Goal: Information Seeking & Learning: Check status

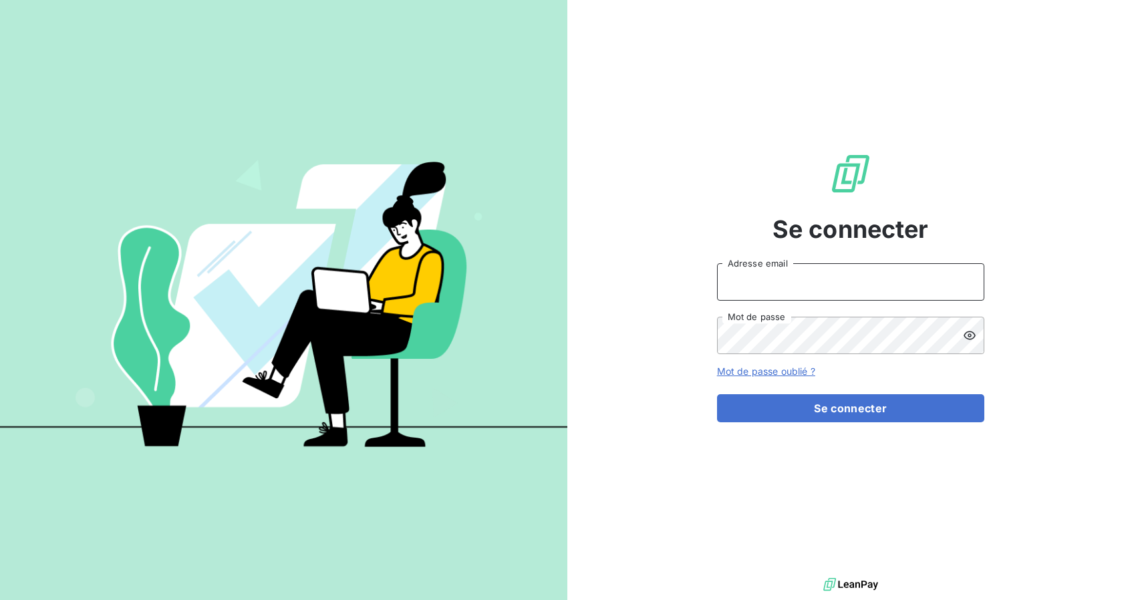
type input "[PERSON_NAME][EMAIL_ADDRESS][DOMAIN_NAME]"
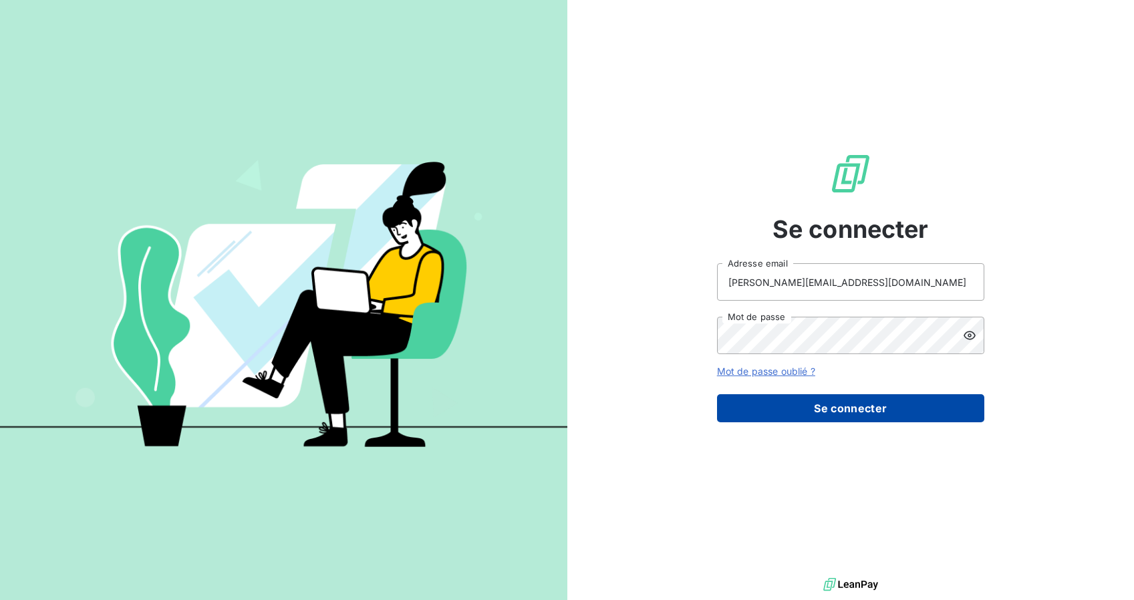
click at [816, 410] on button "Se connecter" at bounding box center [850, 408] width 267 height 28
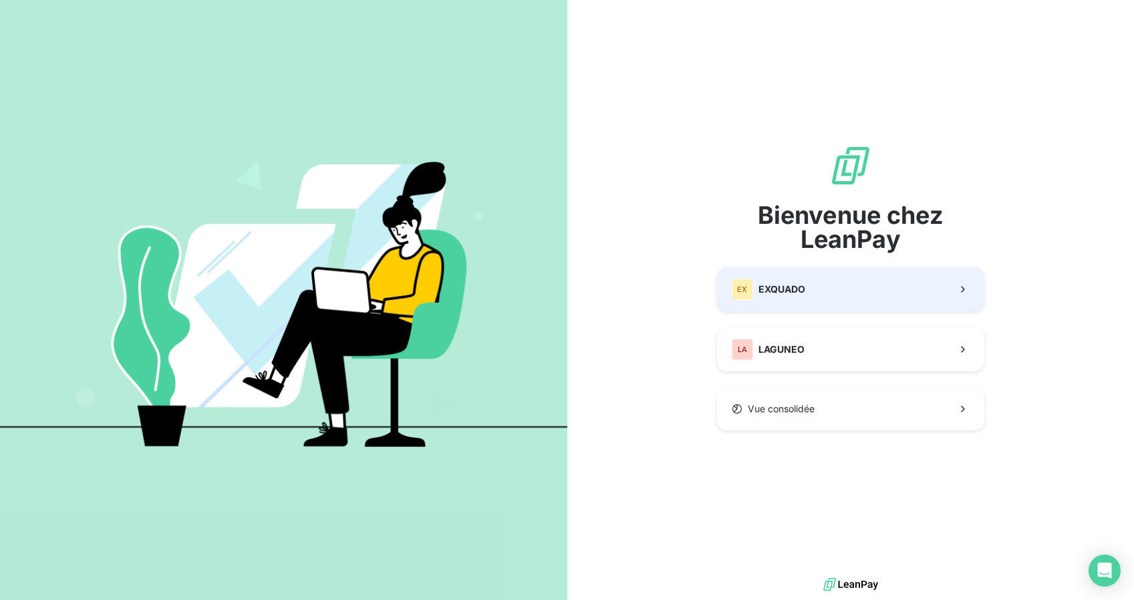
click at [813, 308] on button "EX EXQUADO" at bounding box center [850, 289] width 267 height 44
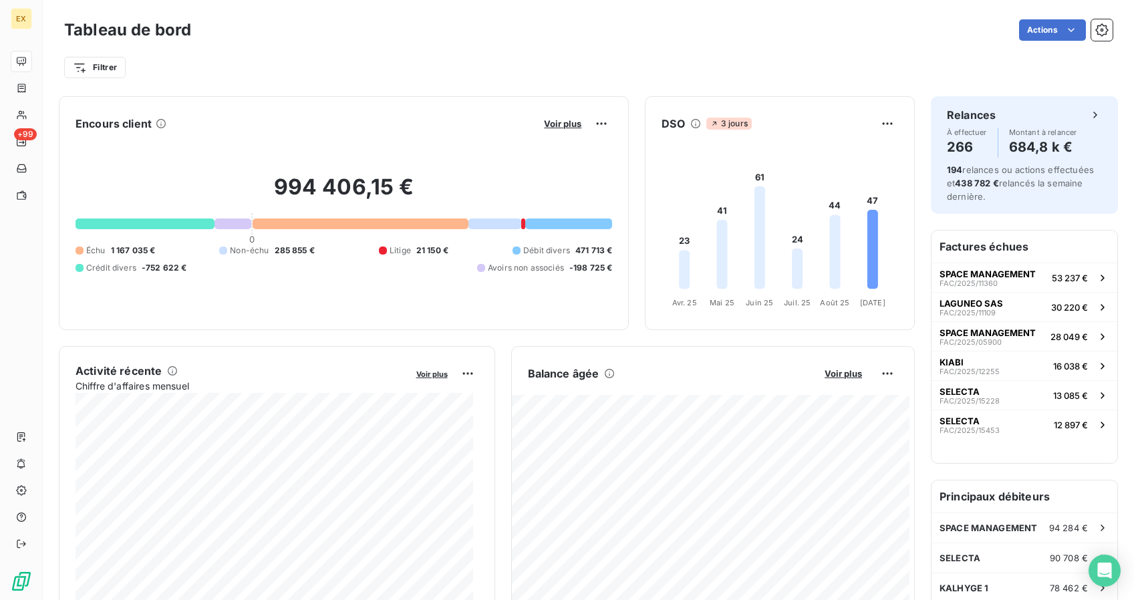
click at [309, 192] on h2 "994 406,15 €" at bounding box center [344, 194] width 537 height 40
click at [311, 187] on h2 "994 406,15 €" at bounding box center [344, 194] width 537 height 40
click at [591, 124] on html "EX +99 Tableau de bord Actions Filtrer Encours client Voir plus Exporter 994 40…" at bounding box center [567, 300] width 1134 height 600
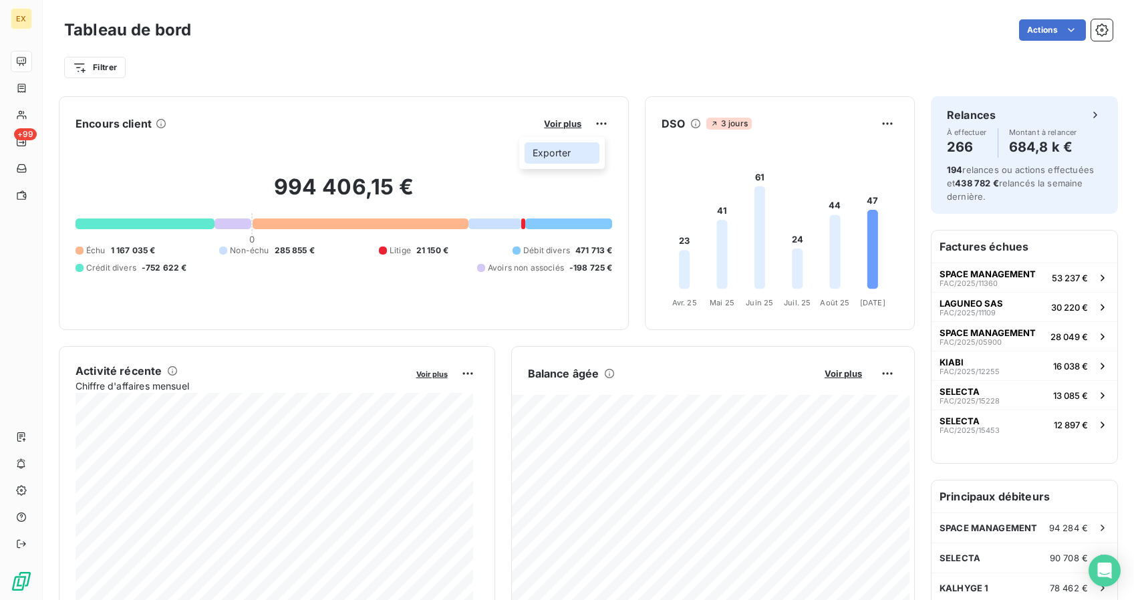
click at [585, 143] on div "Exporter" at bounding box center [562, 152] width 75 height 21
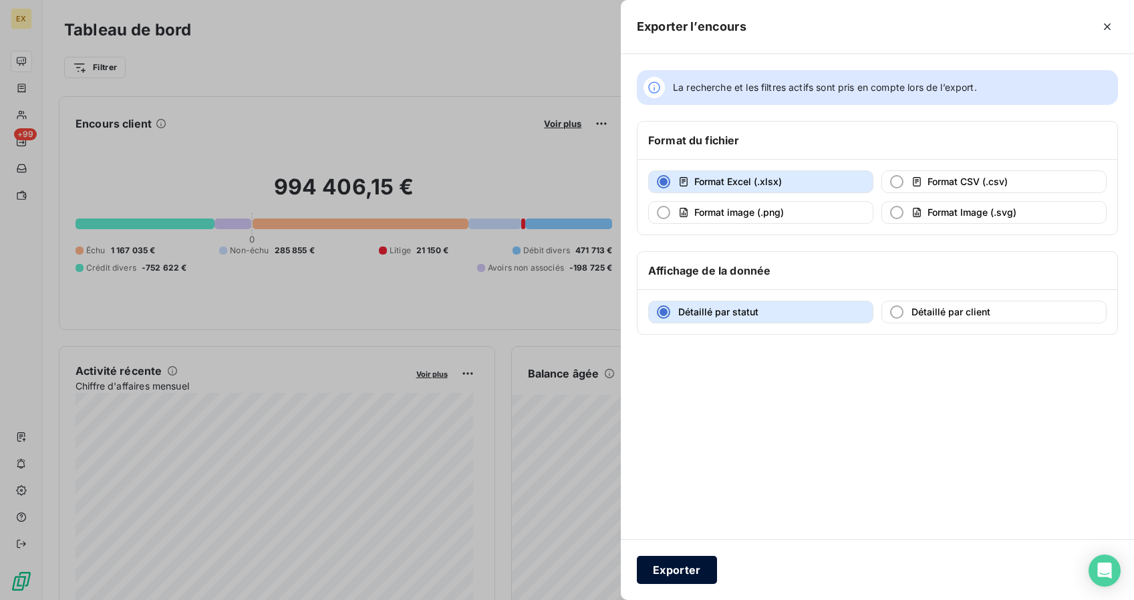
click at [696, 576] on button "Exporter" at bounding box center [677, 570] width 80 height 28
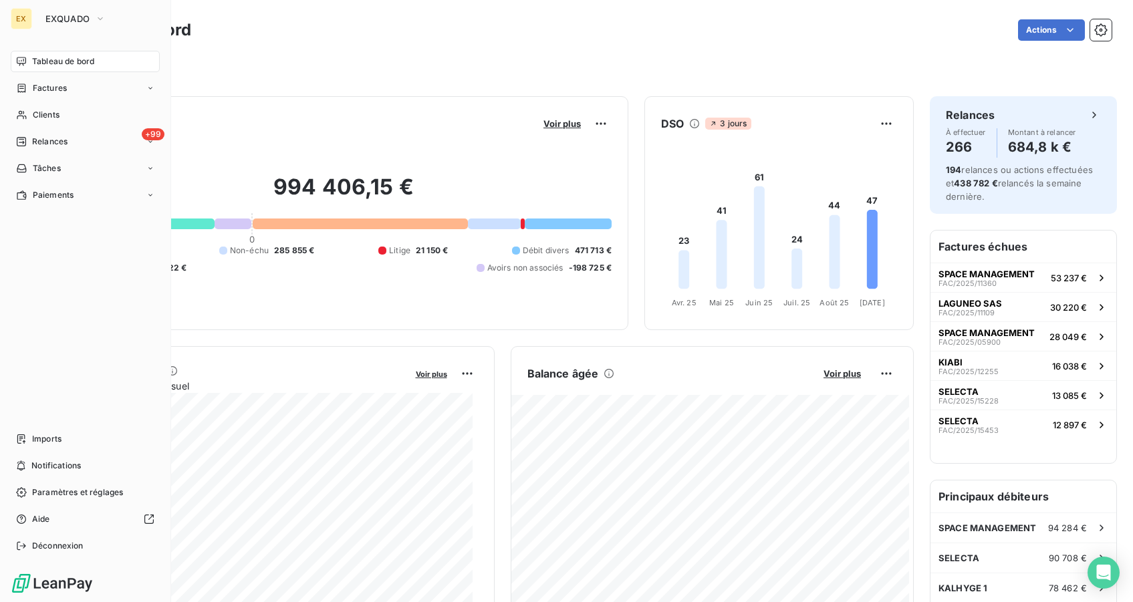
click at [33, 13] on div "EX EXQUADO" at bounding box center [85, 18] width 149 height 21
click at [100, 22] on icon "button" at bounding box center [100, 18] width 11 height 13
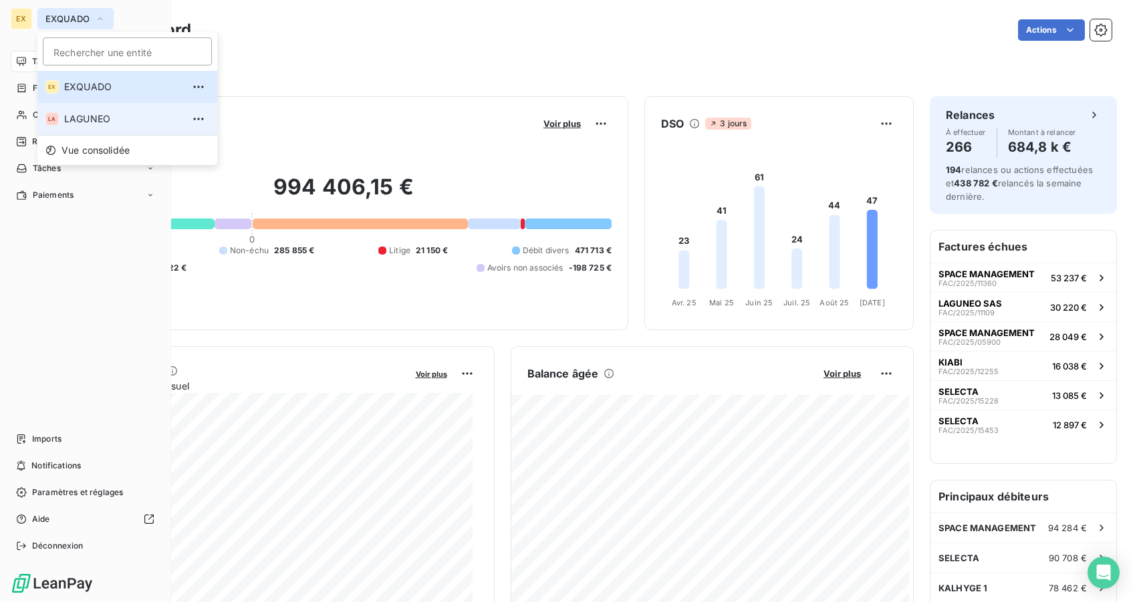
click at [95, 114] on span "LAGUNEO" at bounding box center [123, 118] width 118 height 13
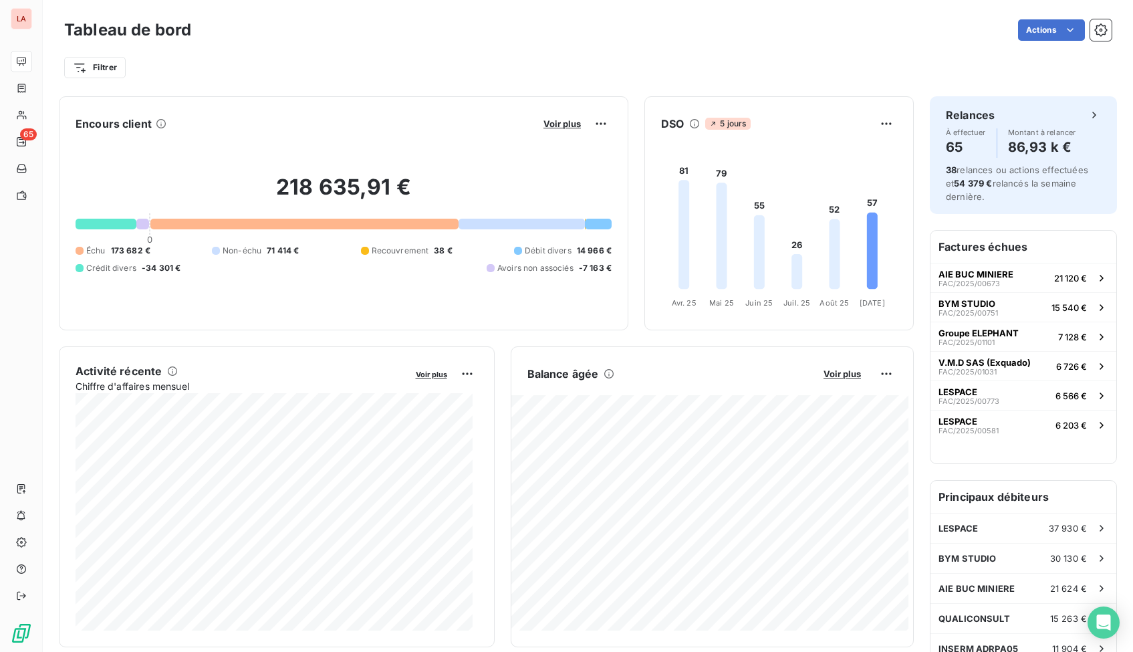
click at [1079, 495] on h6 "Principaux débiteurs" at bounding box center [1023, 497] width 186 height 32
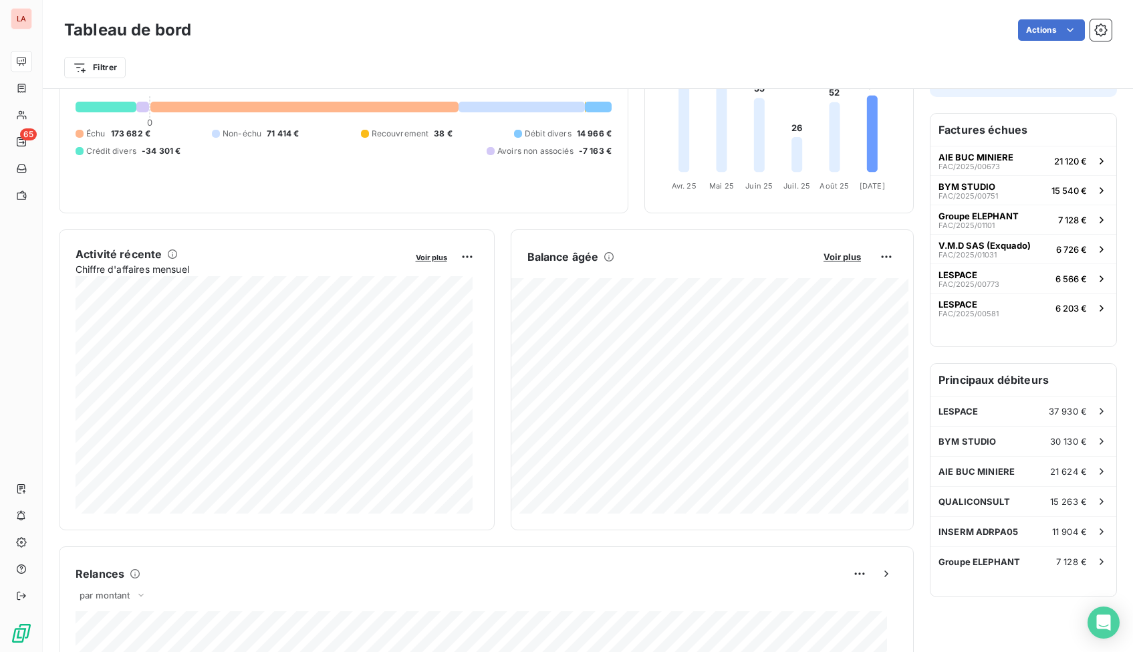
scroll to position [244, 0]
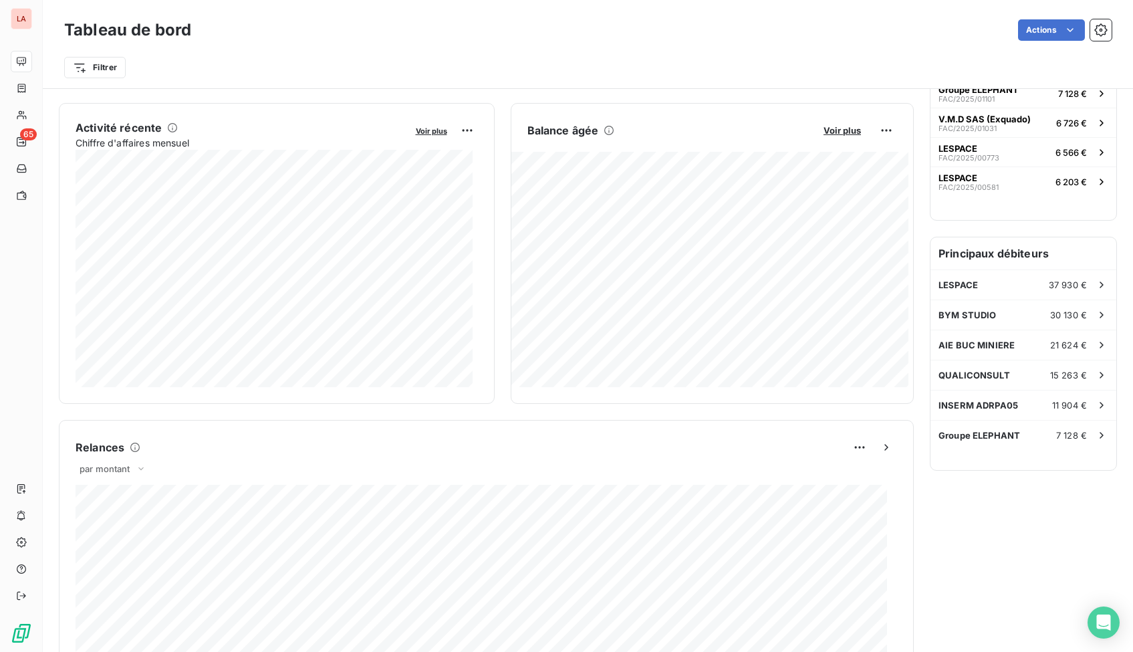
click at [1005, 256] on h6 "Principaux débiteurs" at bounding box center [1023, 253] width 186 height 32
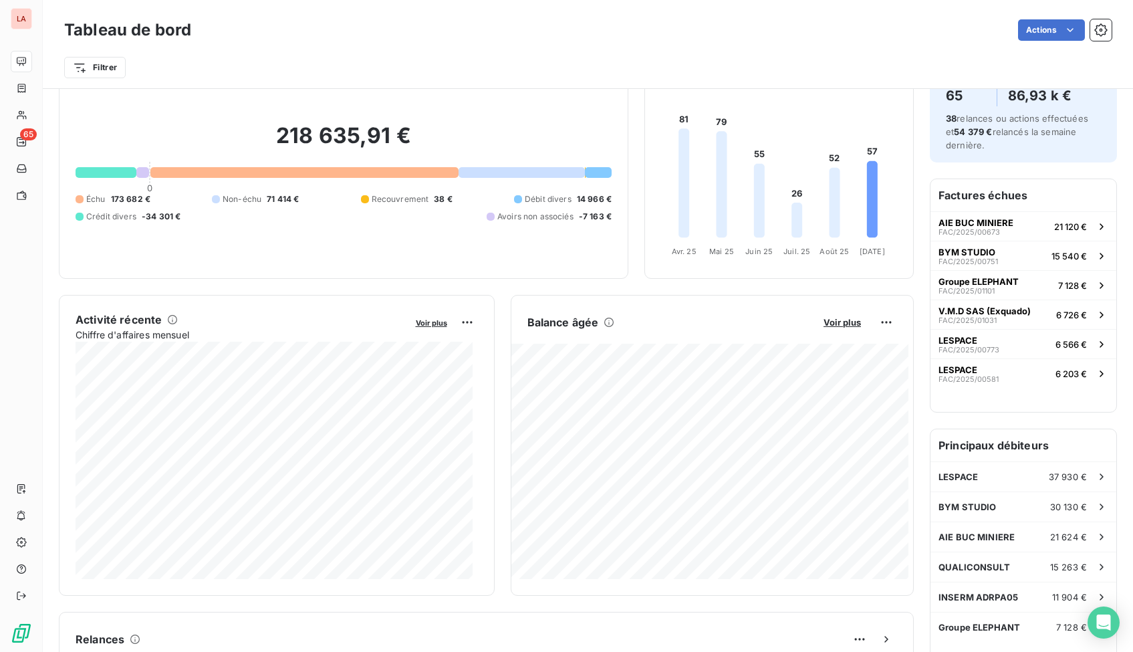
scroll to position [0, 0]
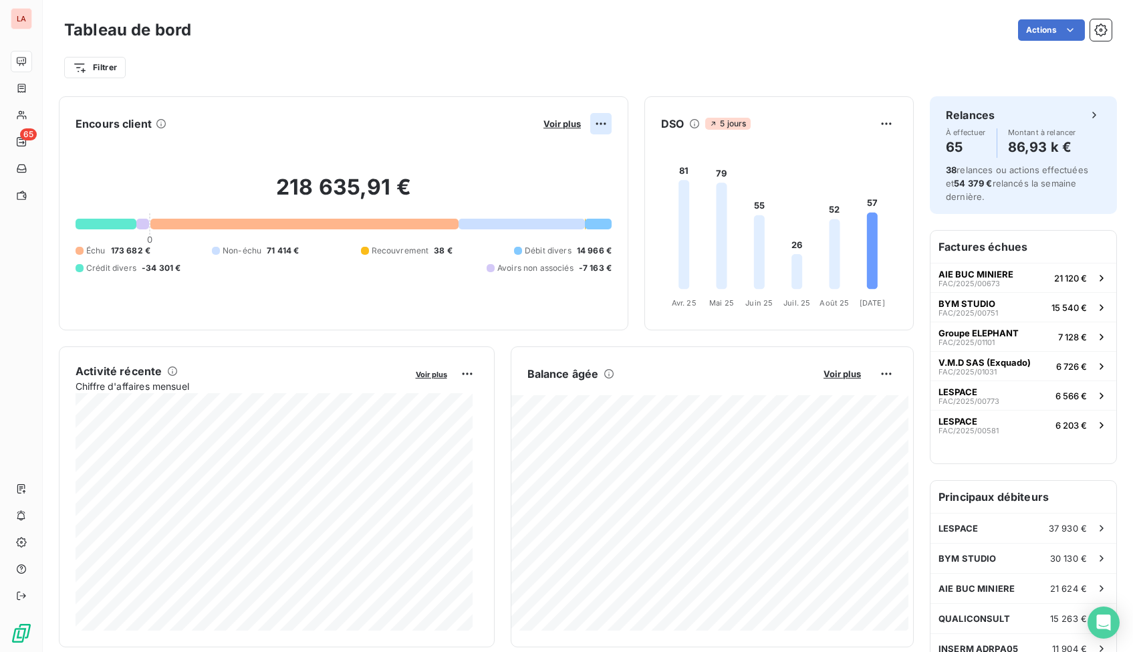
click at [586, 126] on html "LA 65 Tableau de bord Actions Filtrer Encours client Voir plus 218 635,91 € 0 É…" at bounding box center [566, 326] width 1133 height 652
click at [557, 124] on html "LA 65 Tableau de bord Actions Filtrer Encours client Voir plus Exporter 218 635…" at bounding box center [566, 326] width 1133 height 652
click at [553, 122] on span "Voir plus" at bounding box center [561, 123] width 37 height 11
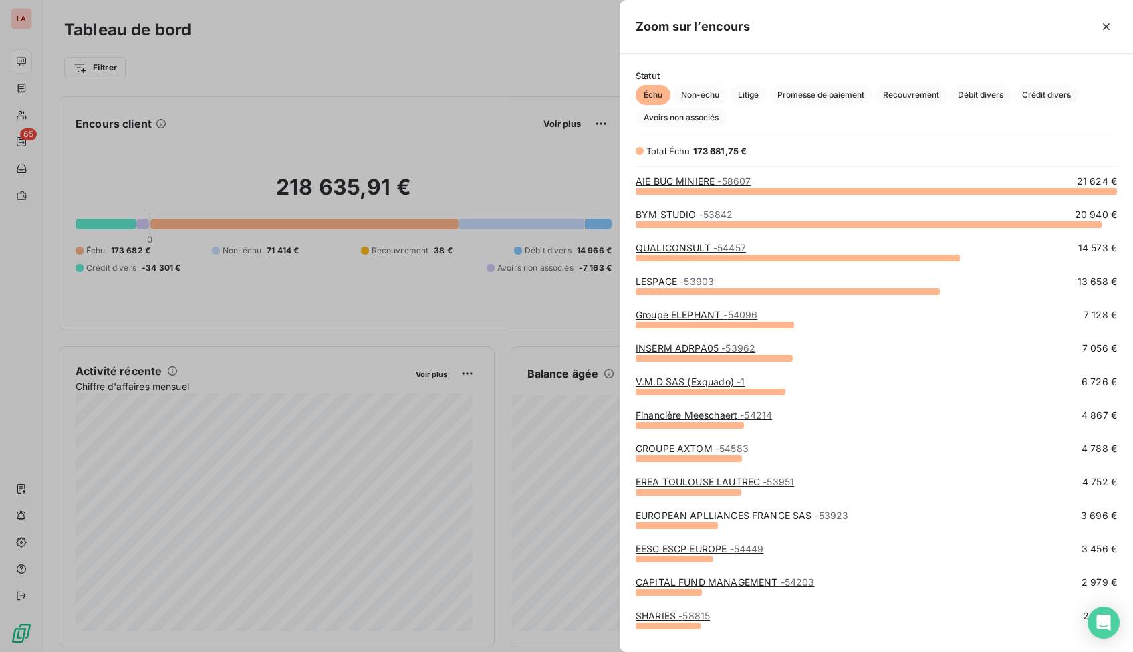
scroll to position [451, 503]
click at [446, 109] on div at bounding box center [566, 326] width 1133 height 652
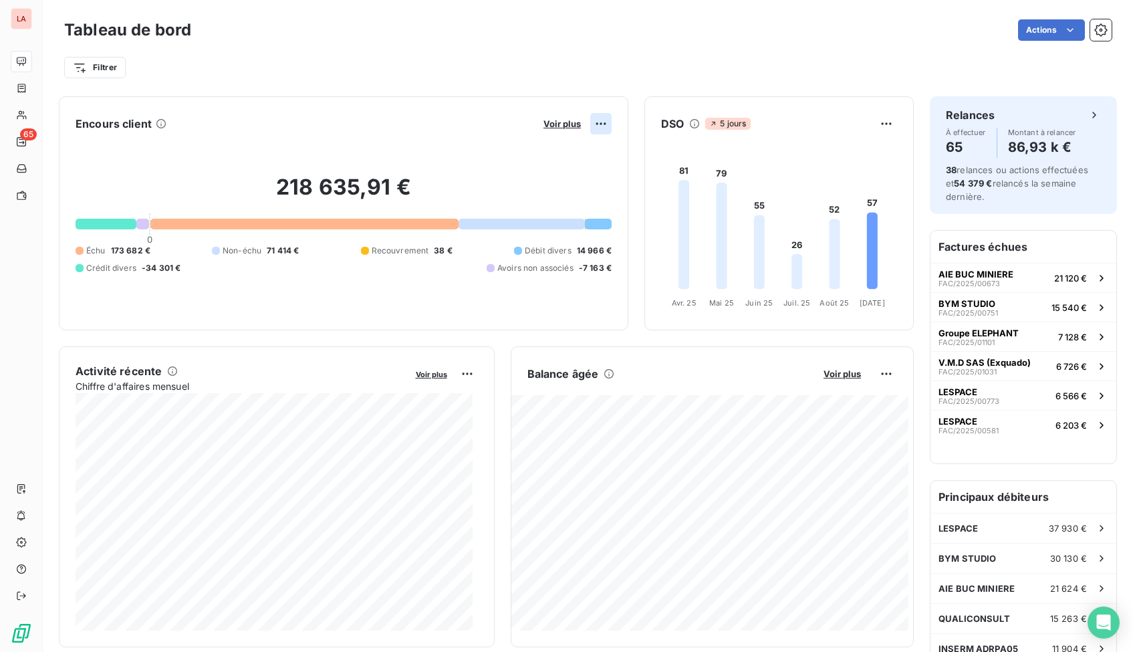
click at [590, 121] on html "LA 65 Tableau de bord Actions Filtrer Encours client Voir plus 218 635,91 € 0 É…" at bounding box center [566, 326] width 1133 height 652
click at [450, 116] on html "LA 65 Tableau de bord Actions Filtrer Encours client Voir plus Exporter 218 635…" at bounding box center [566, 326] width 1133 height 652
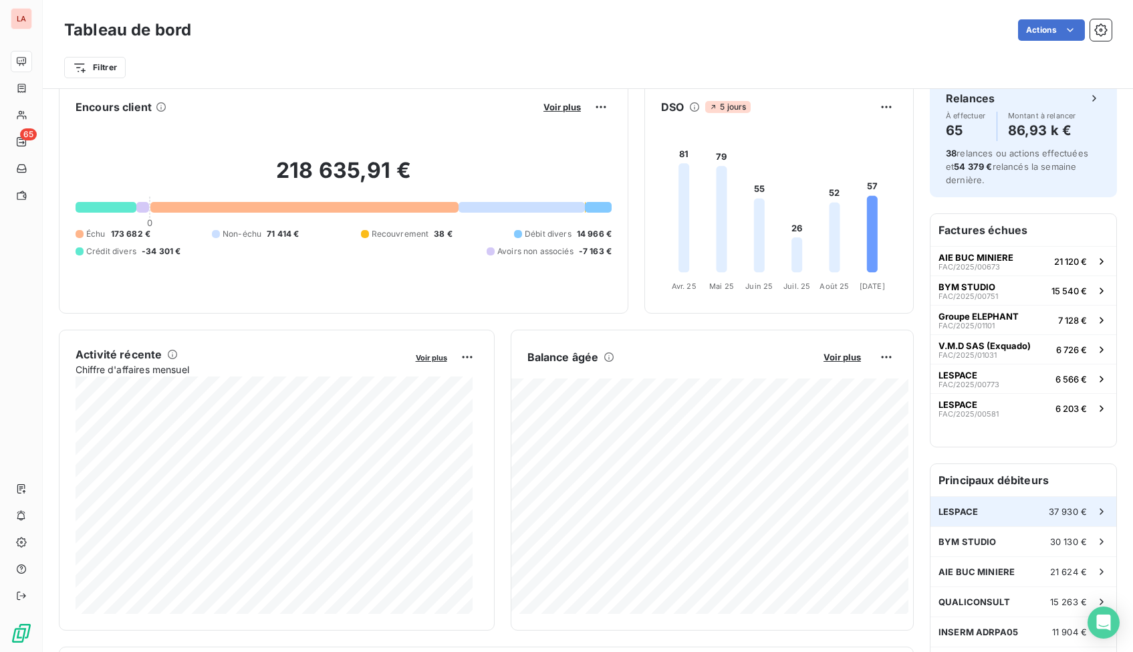
scroll to position [68, 0]
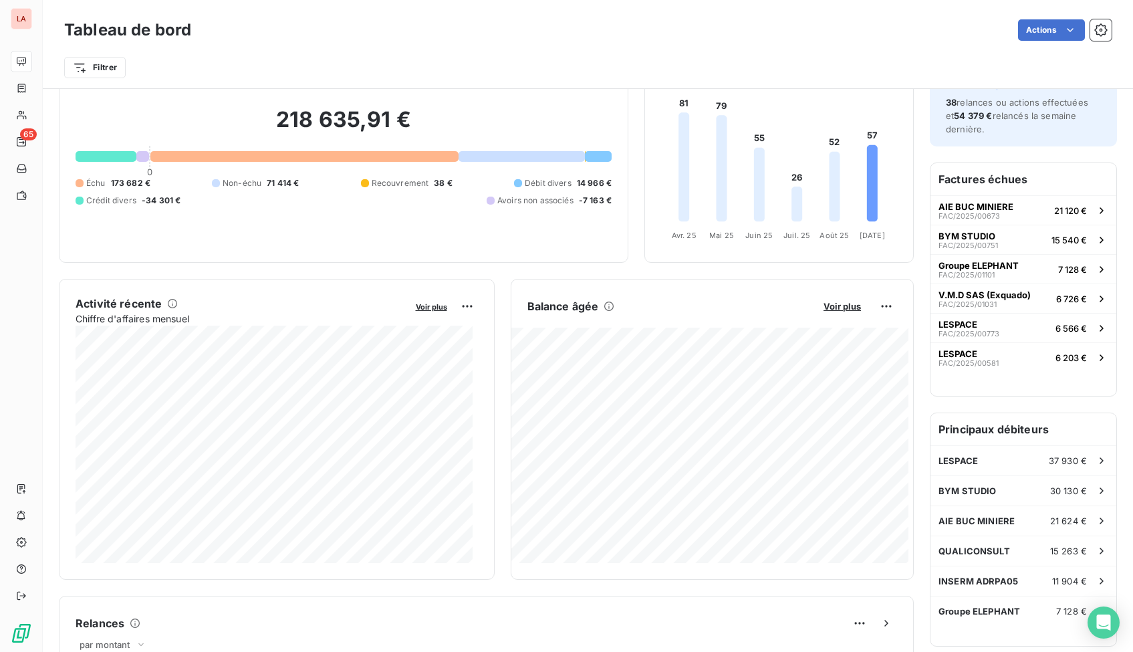
click at [1019, 423] on h6 "Principaux débiteurs" at bounding box center [1023, 429] width 186 height 32
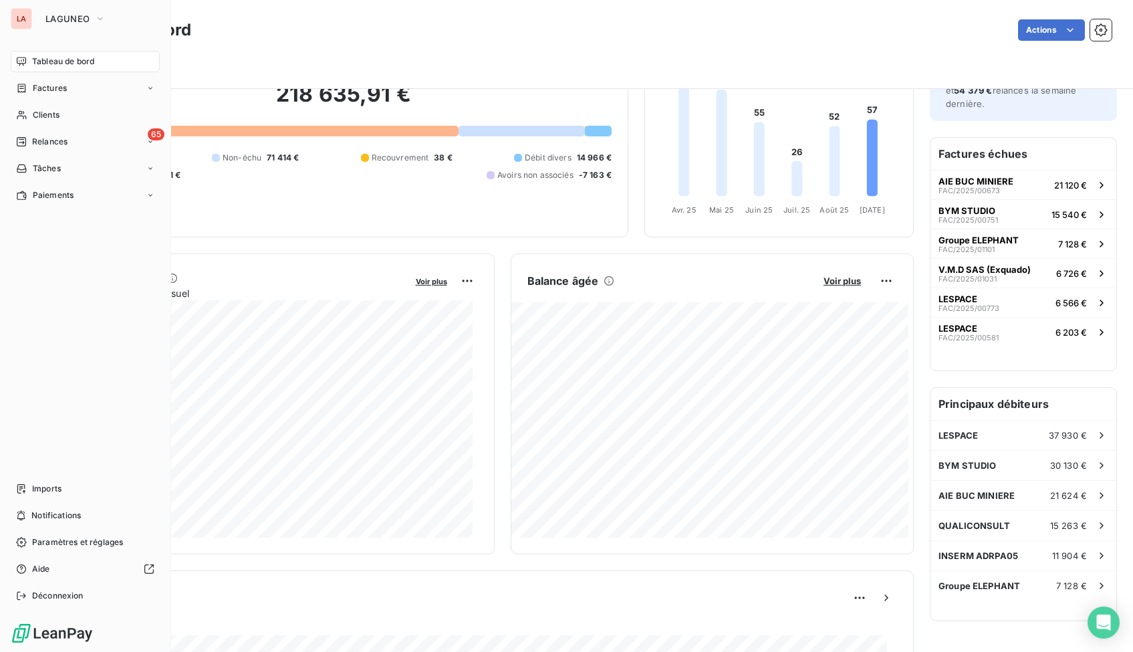
click at [29, 19] on div "LA" at bounding box center [21, 18] width 21 height 21
click at [75, 23] on span "LAGUNEO" at bounding box center [67, 18] width 44 height 11
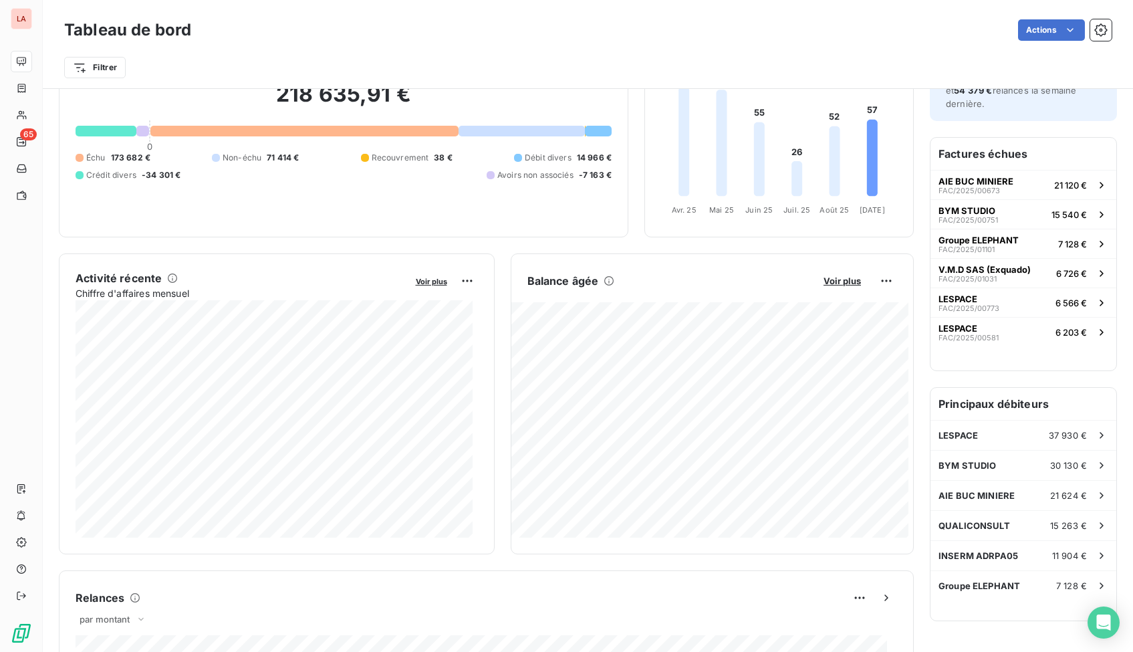
click at [374, 49] on div "Filtrer" at bounding box center [587, 62] width 1047 height 36
click at [832, 279] on span "Voir plus" at bounding box center [841, 280] width 37 height 11
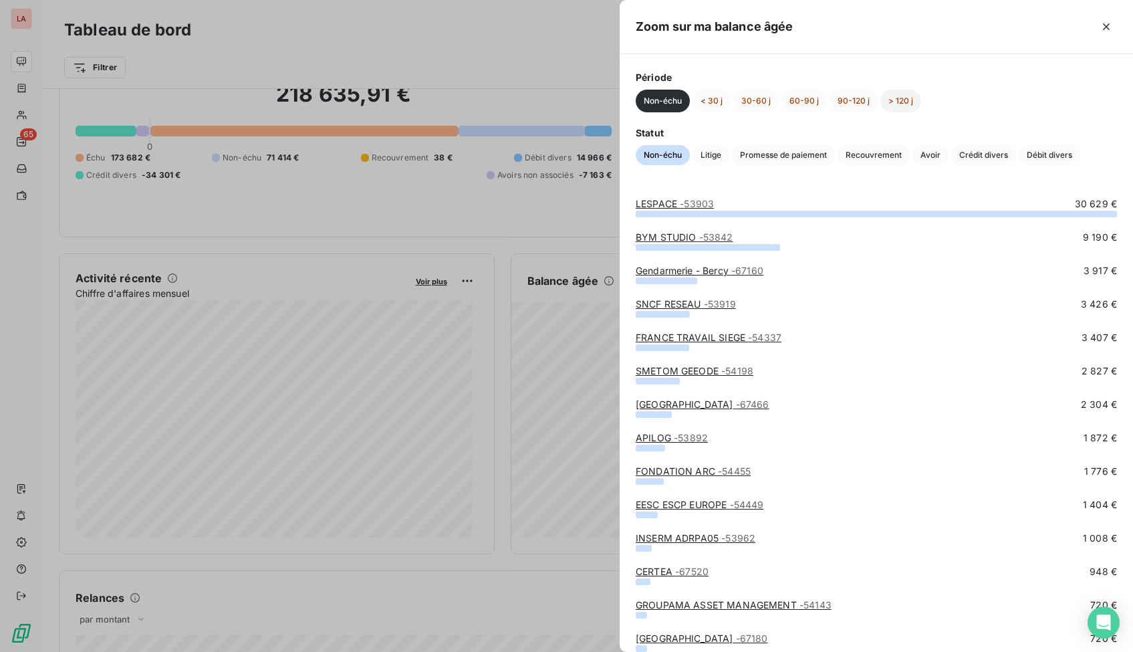
click at [901, 96] on button "> 120 j" at bounding box center [900, 101] width 41 height 23
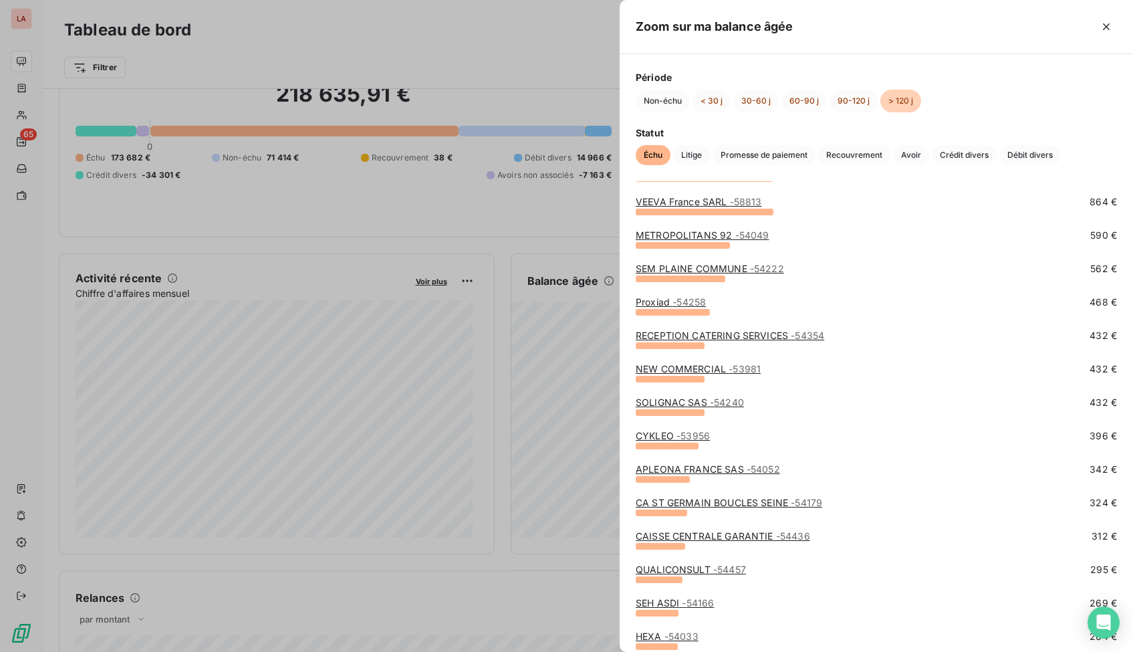
scroll to position [0, 0]
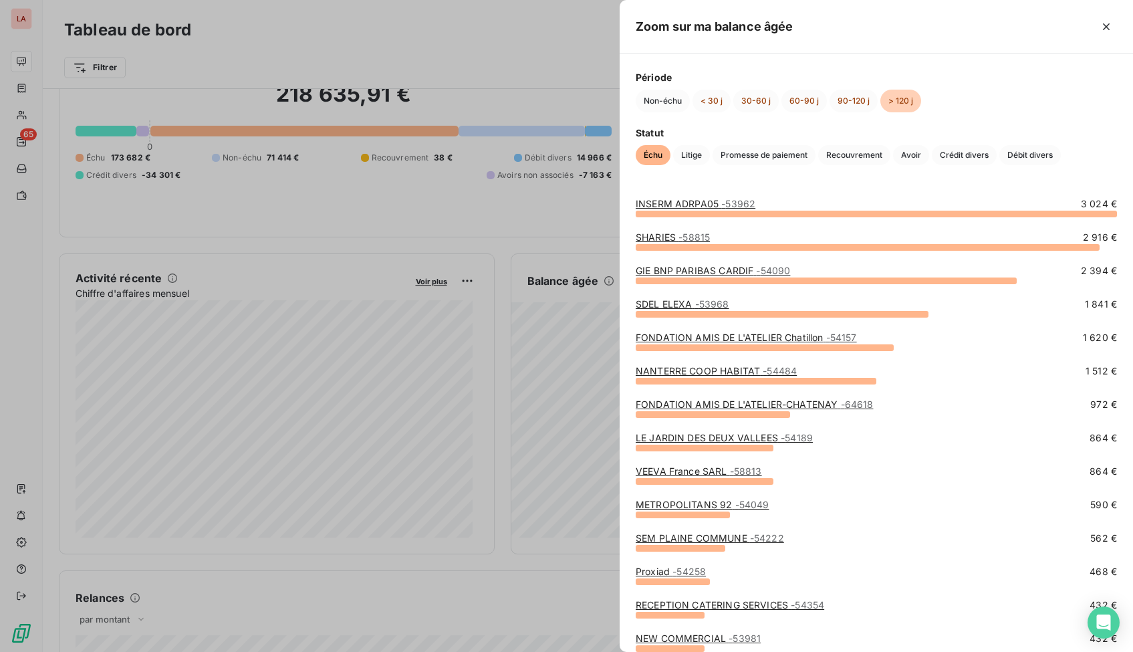
click at [562, 110] on div at bounding box center [566, 326] width 1133 height 652
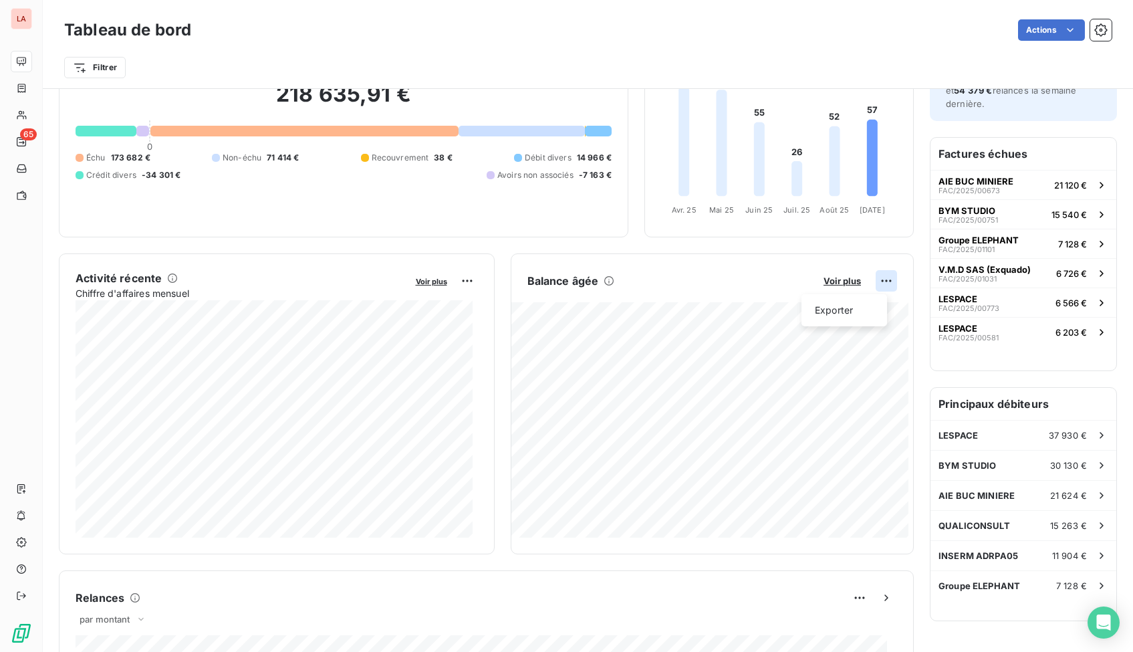
click at [875, 283] on html "LA 65 Tableau de bord Actions Filtrer Encours client Voir plus 218 635,91 € 0 É…" at bounding box center [566, 326] width 1133 height 652
click at [767, 266] on html "LA 65 Tableau de bord Actions Filtrer Encours client Voir plus 218 635,91 € 0 É…" at bounding box center [566, 326] width 1133 height 652
click at [877, 283] on html "LA 65 Tableau de bord Actions Filtrer Encours client Voir plus 218 635,91 € 0 É…" at bounding box center [566, 326] width 1133 height 652
click at [847, 308] on div "Exporter" at bounding box center [844, 309] width 75 height 21
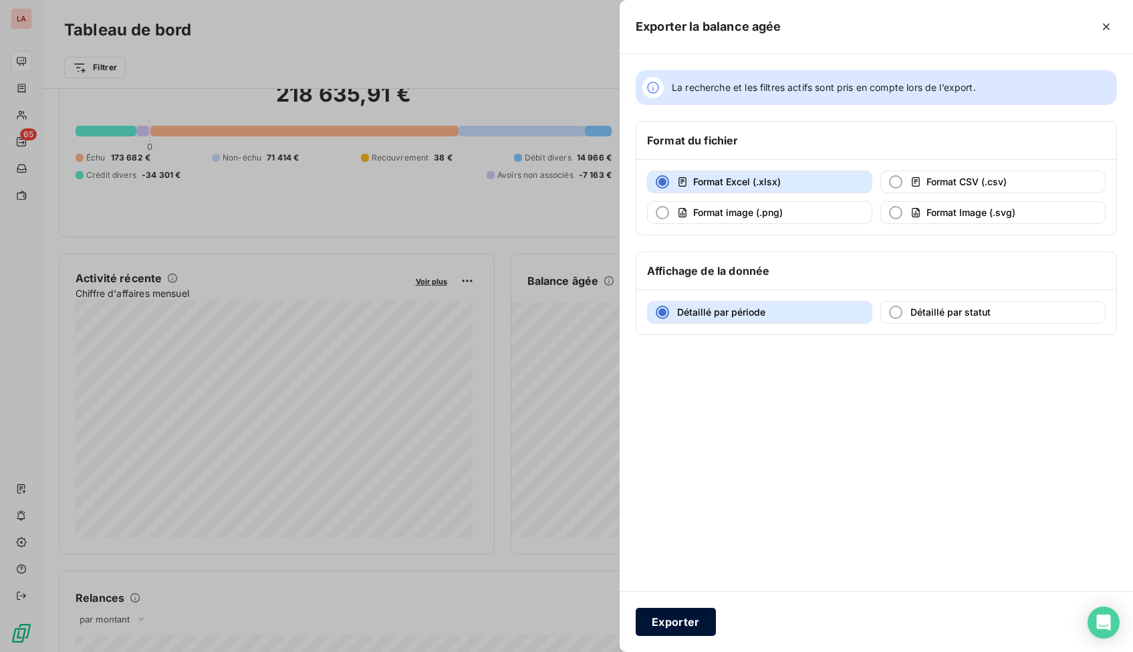
click at [684, 599] on button "Exporter" at bounding box center [676, 622] width 80 height 28
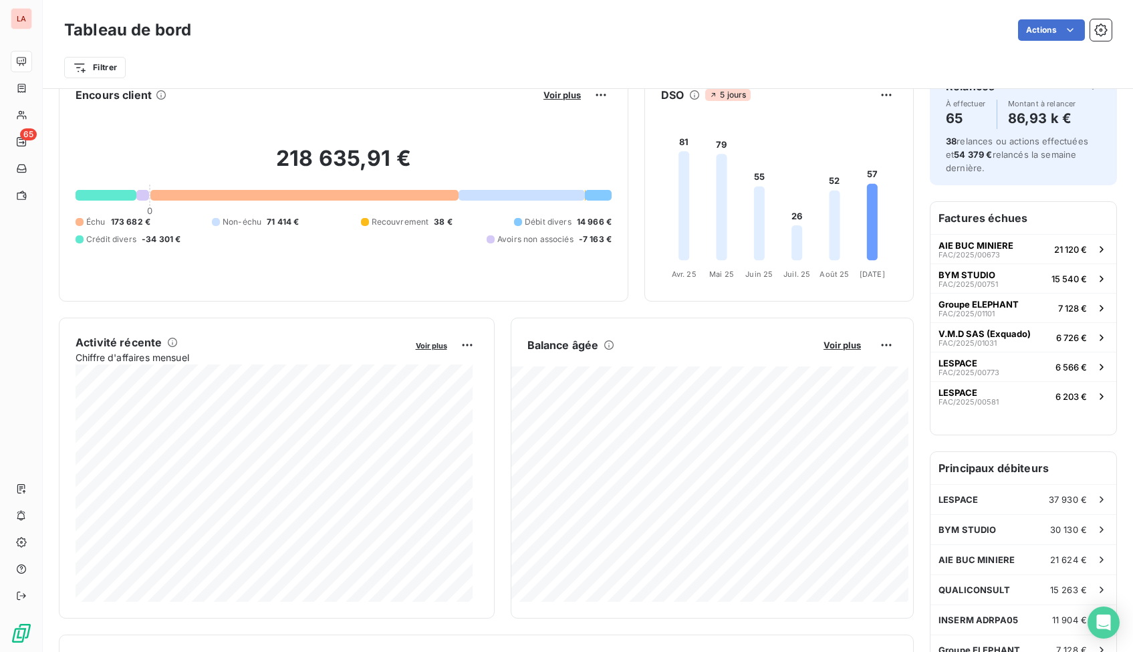
scroll to position [6, 0]
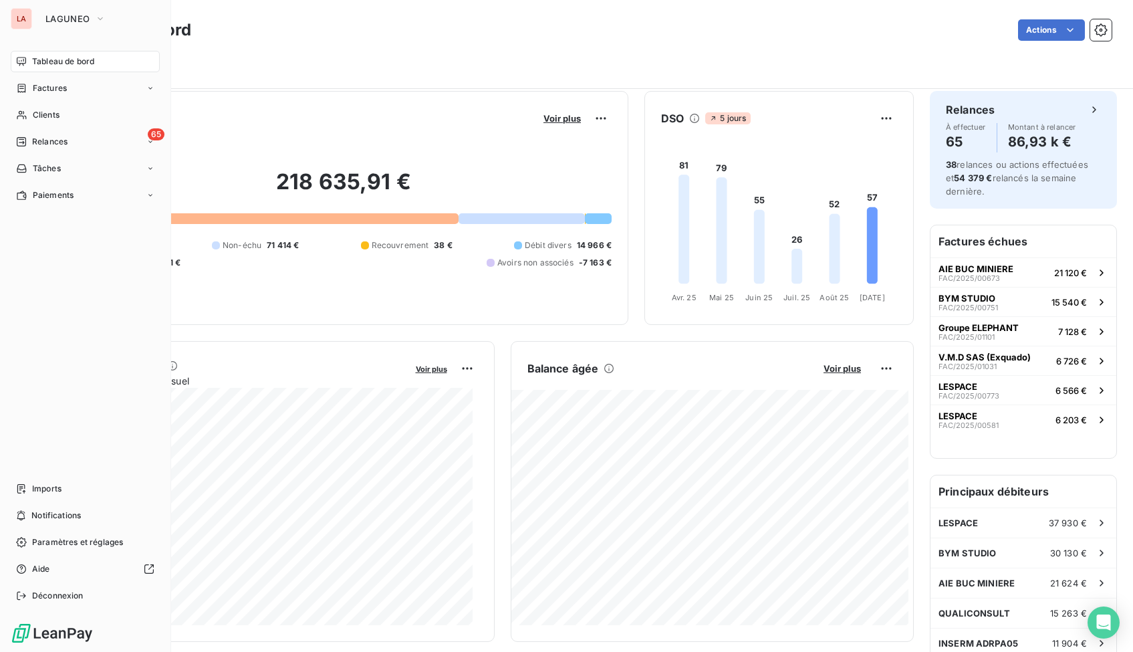
click at [21, 16] on div "LA" at bounding box center [21, 18] width 21 height 21
click at [94, 11] on button "LAGUNEO" at bounding box center [75, 18] width 76 height 21
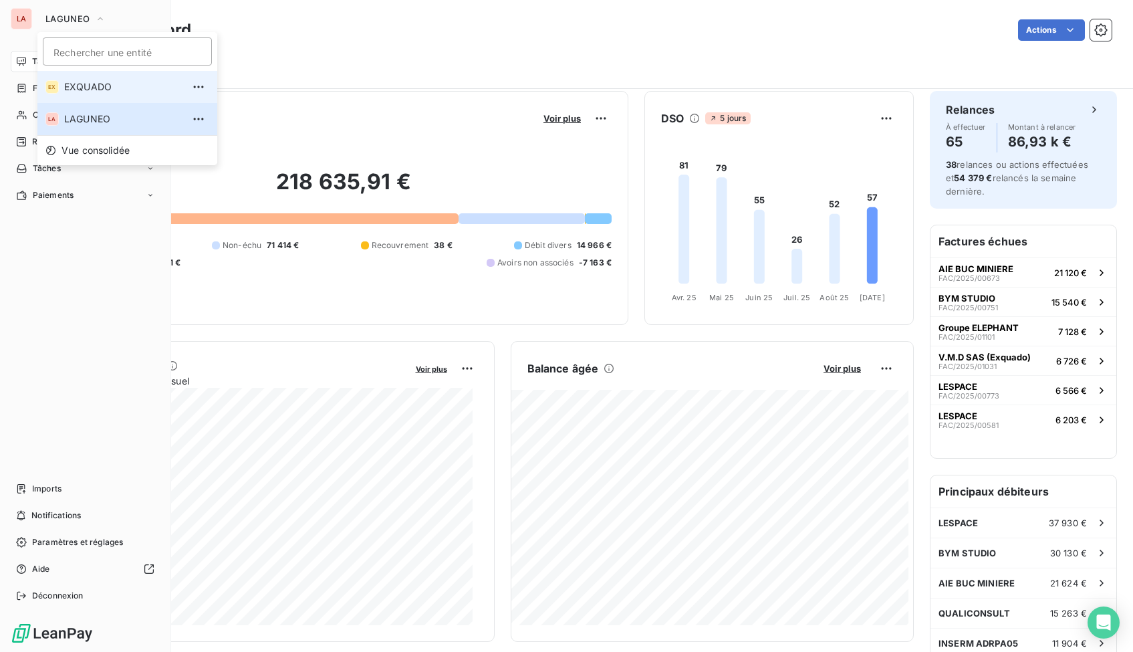
click at [98, 78] on li "EX EXQUADO" at bounding box center [127, 87] width 180 height 32
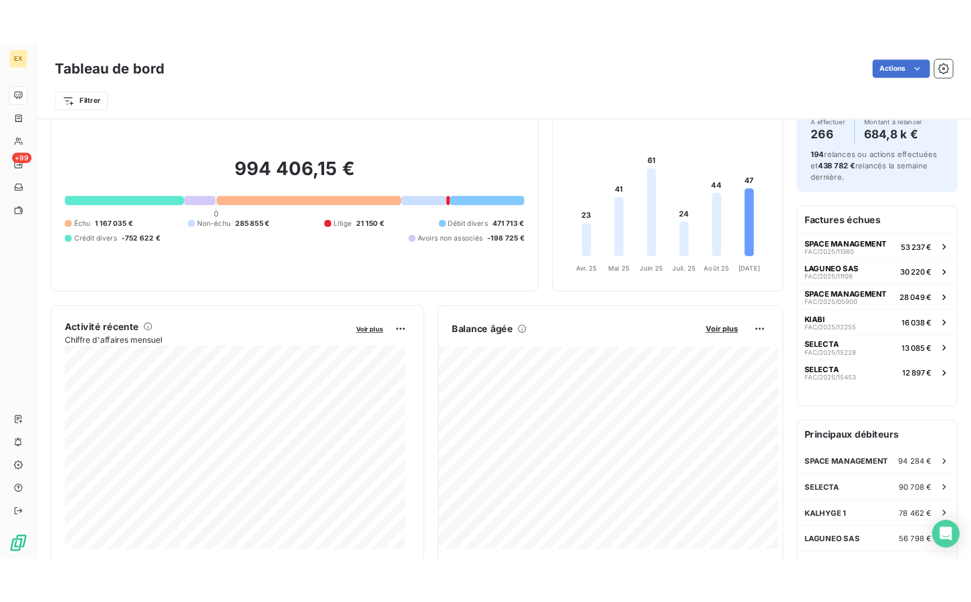
scroll to position [0, 0]
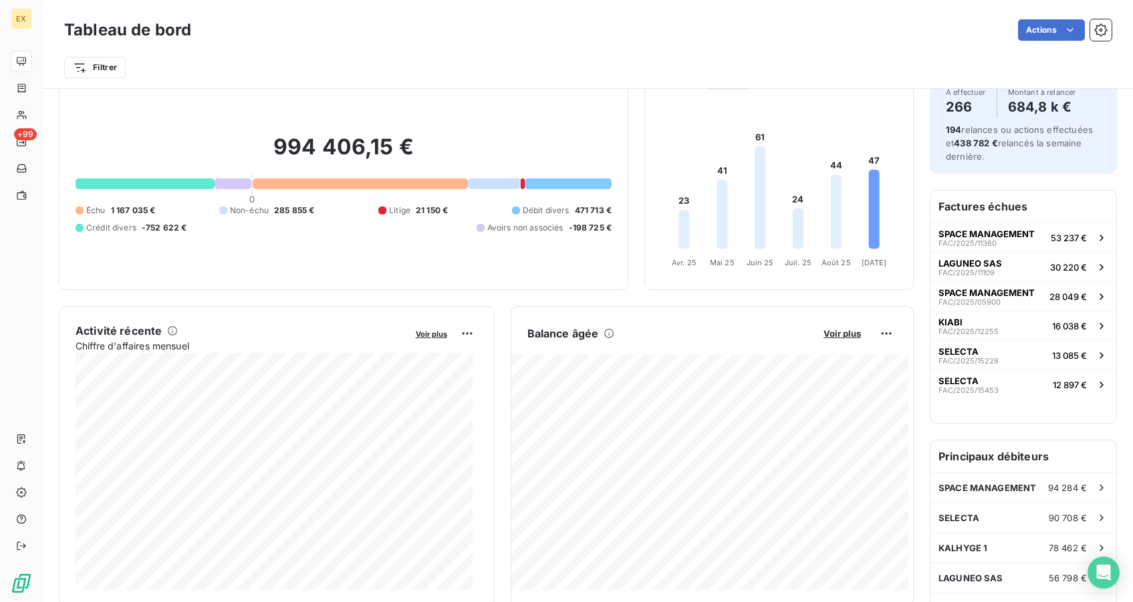
click at [529, 215] on span "Débit divers" at bounding box center [546, 211] width 47 height 12
click at [579, 207] on span "471 713 €" at bounding box center [593, 211] width 37 height 12
click at [843, 338] on span "Voir plus" at bounding box center [841, 333] width 37 height 11
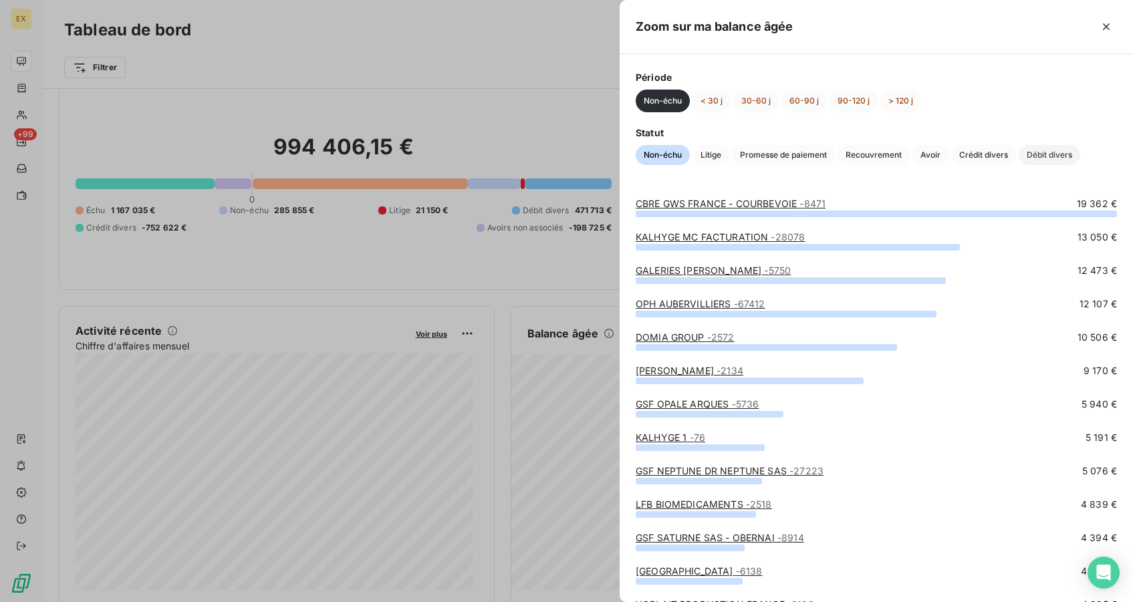
click at [1021, 154] on span "Débit divers" at bounding box center [1049, 155] width 61 height 20
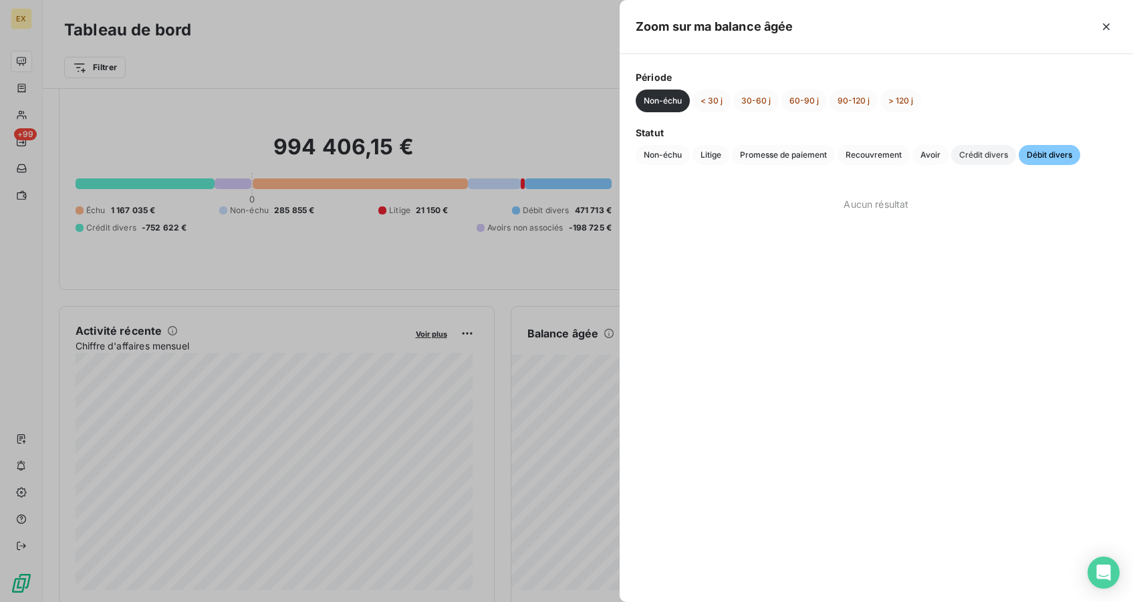
click at [988, 153] on span "Crédit divers" at bounding box center [983, 155] width 65 height 20
click at [902, 99] on button "> 120 j" at bounding box center [900, 101] width 41 height 23
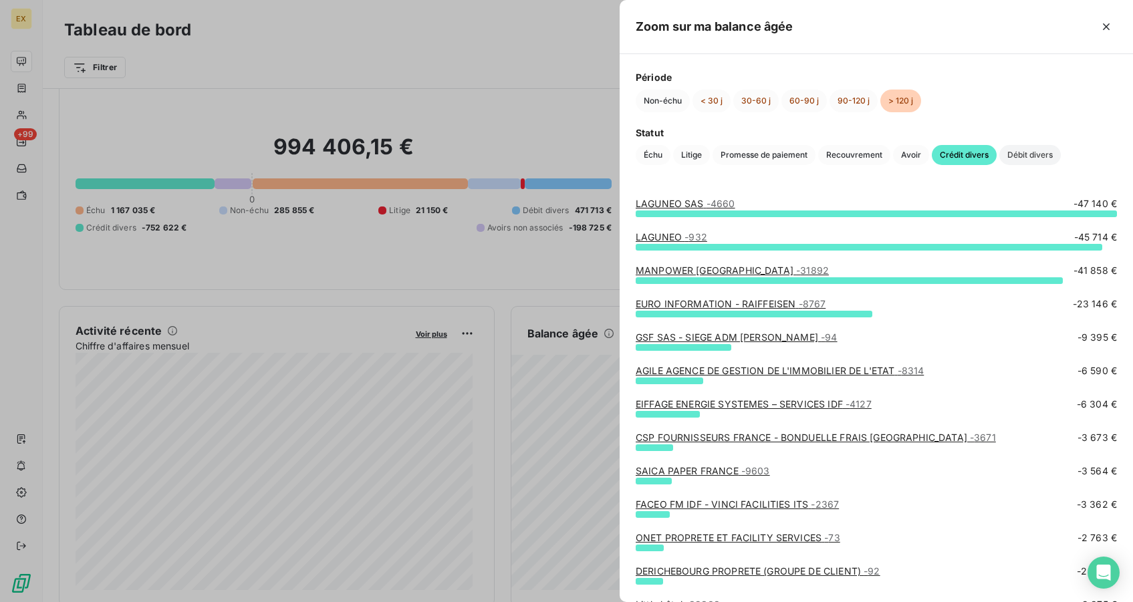
click at [1017, 158] on span "Débit divers" at bounding box center [1029, 155] width 61 height 20
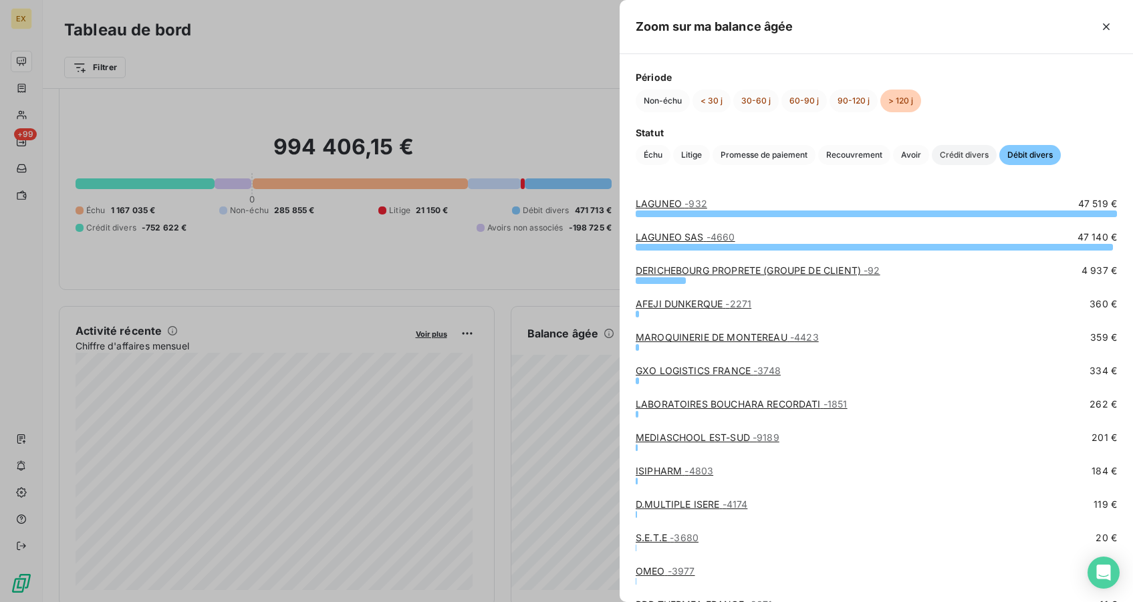
click at [951, 154] on span "Crédit divers" at bounding box center [964, 155] width 65 height 20
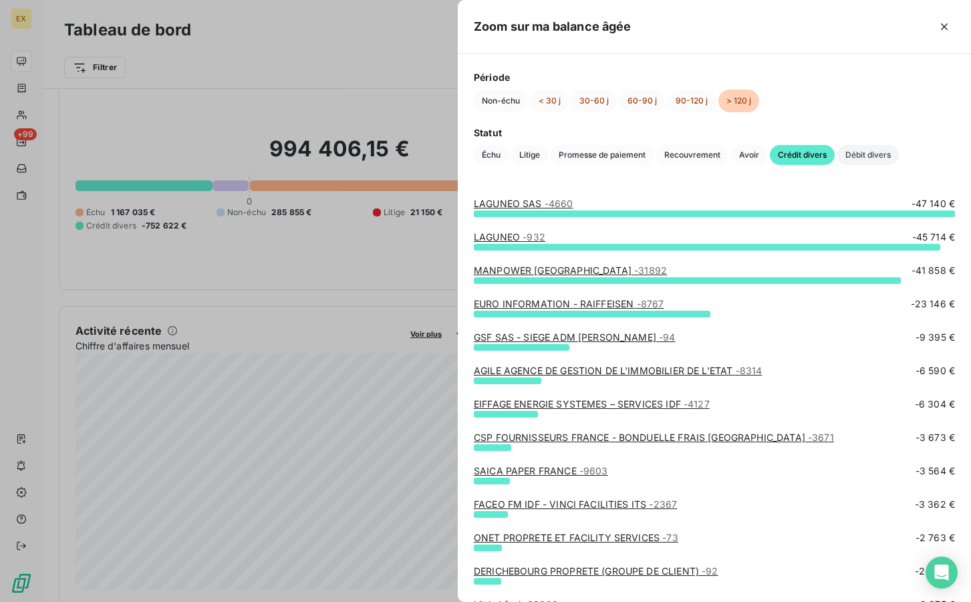
click at [886, 157] on span "Débit divers" at bounding box center [867, 155] width 61 height 20
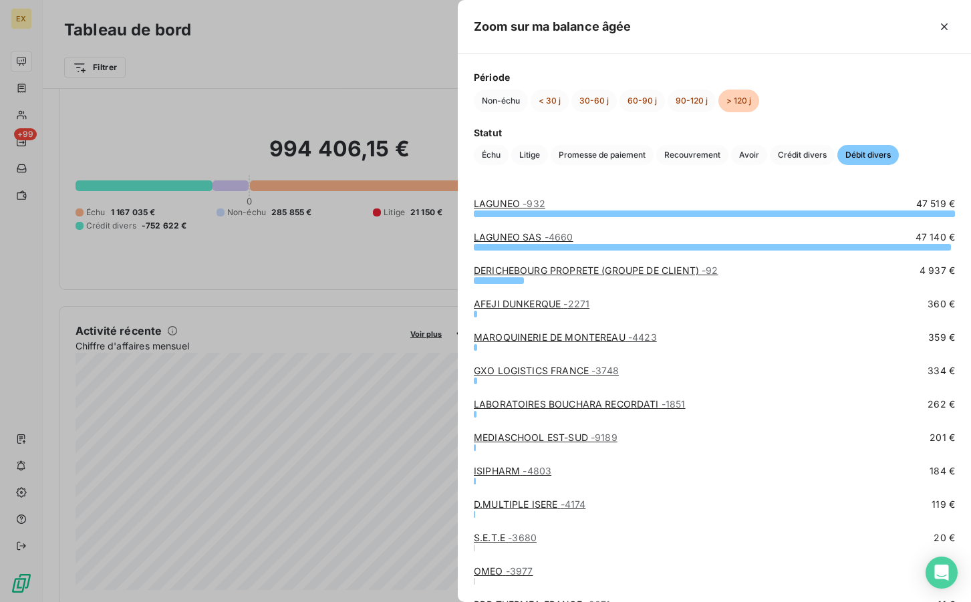
click at [886, 157] on span "Débit divers" at bounding box center [867, 155] width 61 height 20
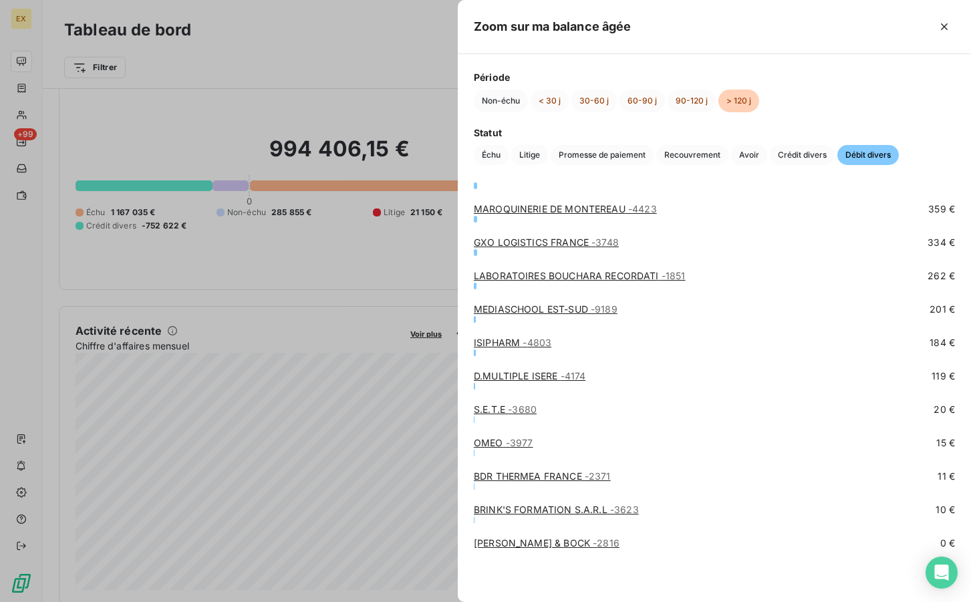
scroll to position [128, 0]
click at [521, 445] on span "- 3977" at bounding box center [519, 442] width 27 height 11
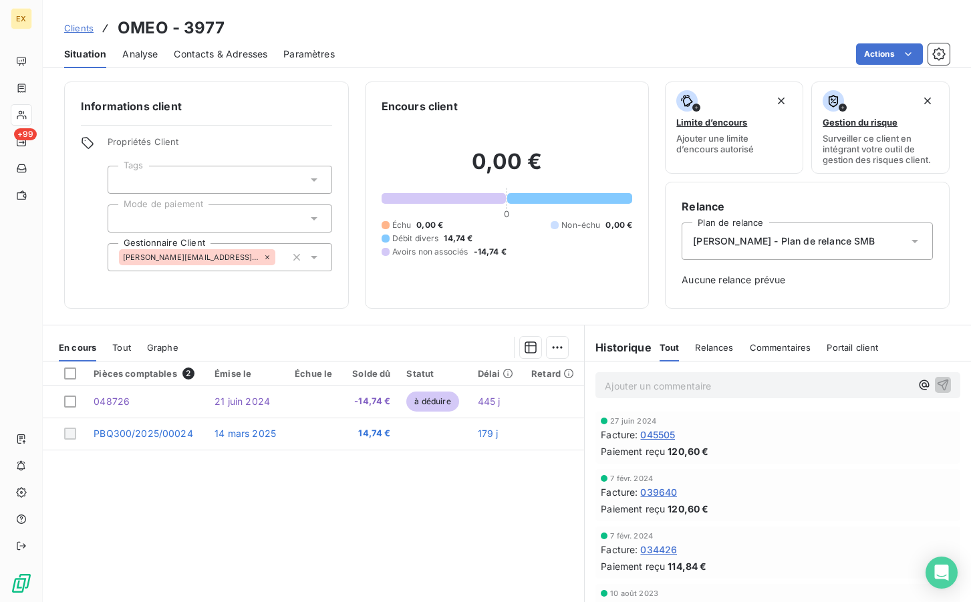
click at [425, 240] on span "Débit divers" at bounding box center [415, 239] width 47 height 12
click at [434, 250] on span "Avoirs non associés" at bounding box center [430, 252] width 76 height 12
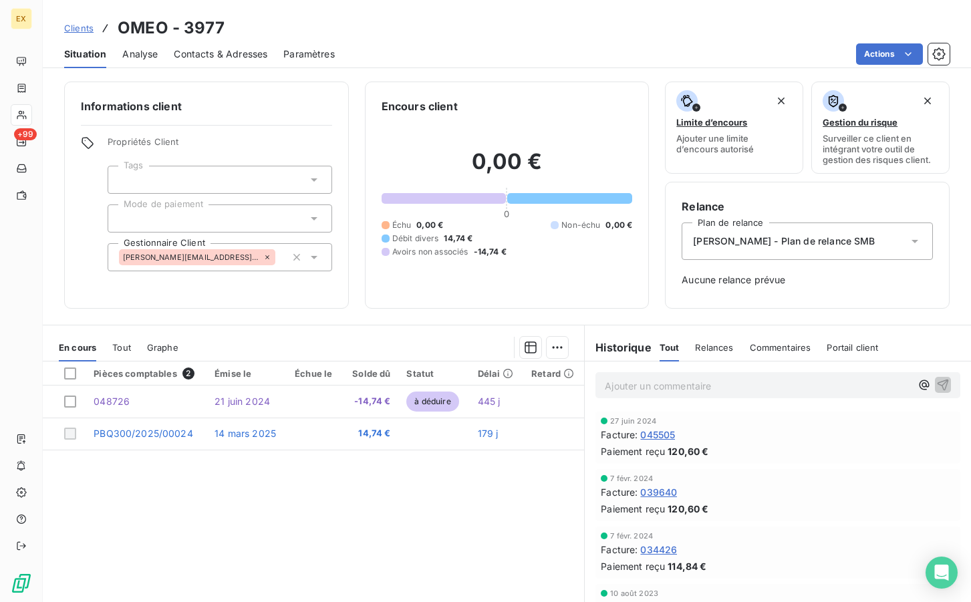
click at [438, 252] on span "Avoirs non associés" at bounding box center [430, 252] width 76 height 12
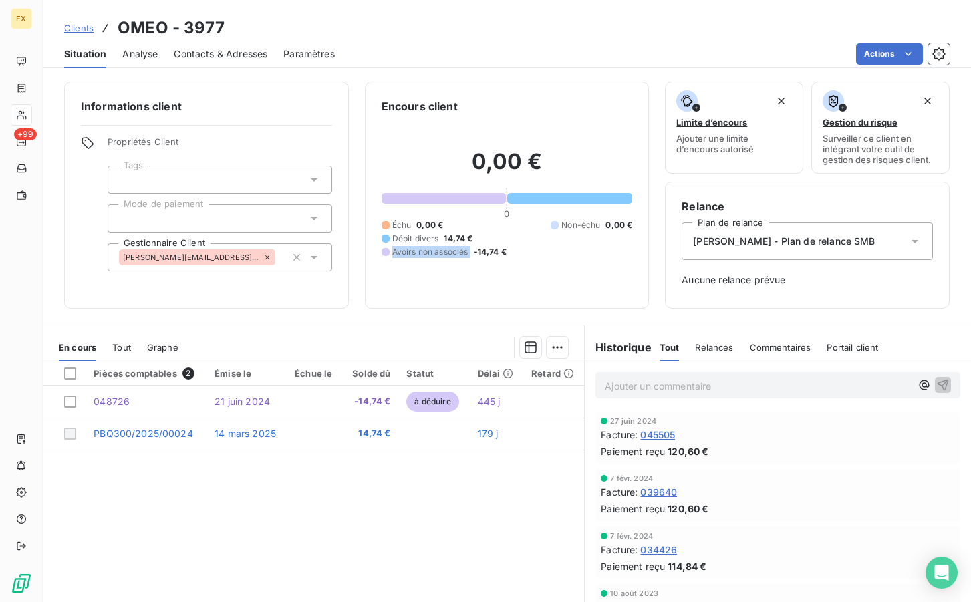
click at [438, 252] on span "Avoirs non associés" at bounding box center [430, 252] width 76 height 12
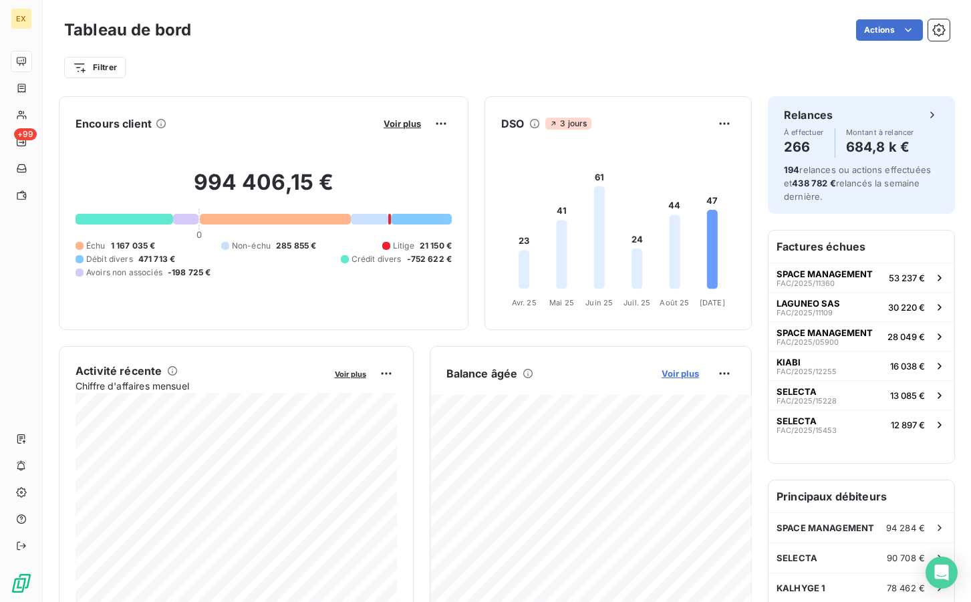
click at [684, 376] on span "Voir plus" at bounding box center [680, 373] width 37 height 11
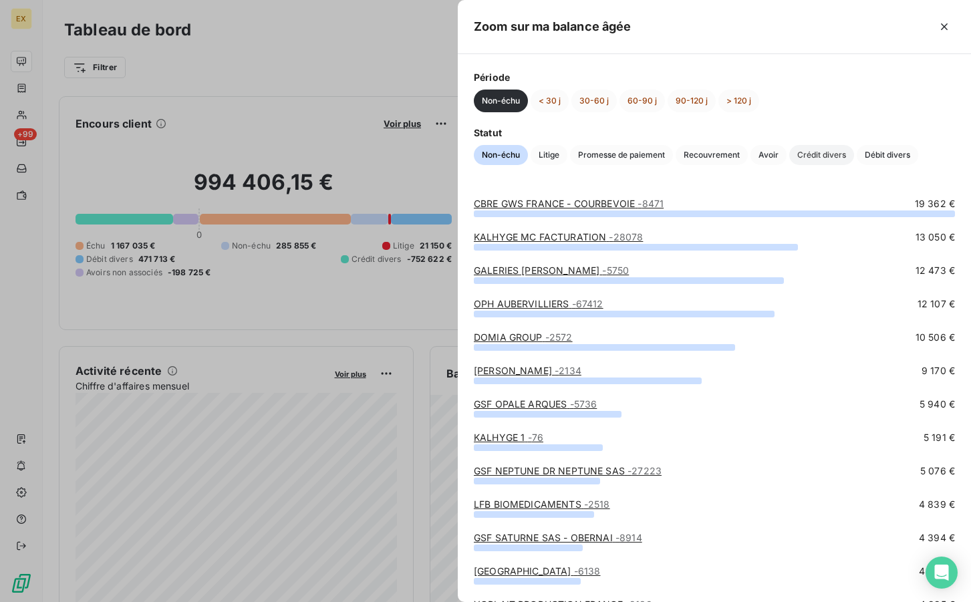
click at [839, 158] on span "Crédit divers" at bounding box center [821, 155] width 65 height 20
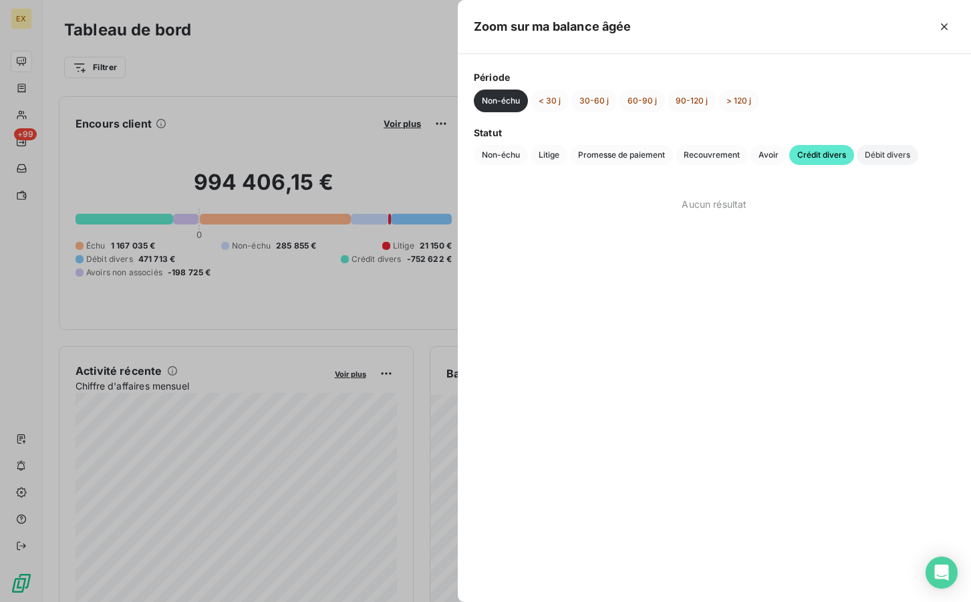
click at [885, 162] on span "Débit divers" at bounding box center [887, 155] width 61 height 20
click at [842, 155] on span "Crédit divers" at bounding box center [821, 155] width 65 height 20
click at [744, 98] on button "> 120 j" at bounding box center [738, 101] width 41 height 23
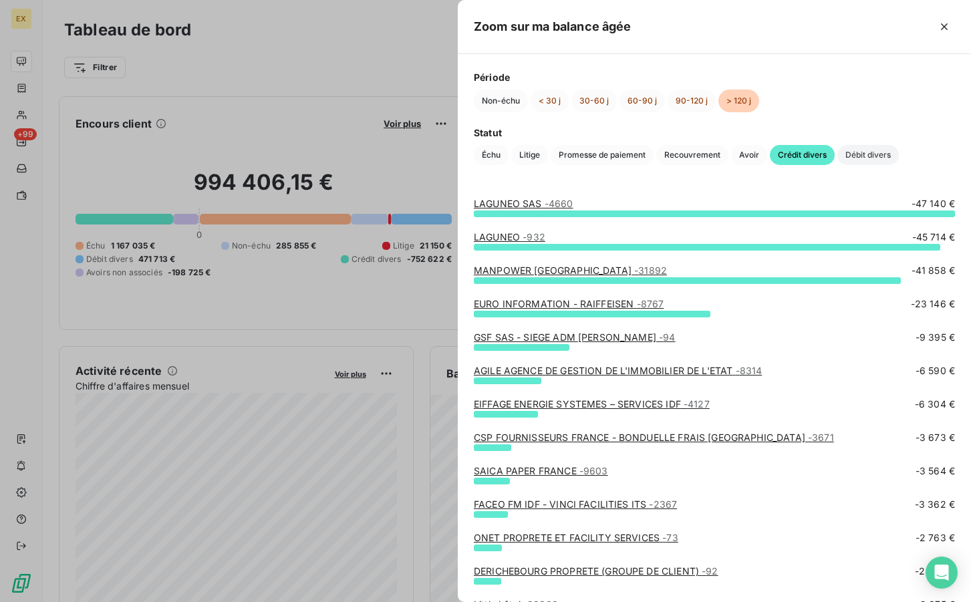
click at [894, 155] on span "Débit divers" at bounding box center [867, 155] width 61 height 20
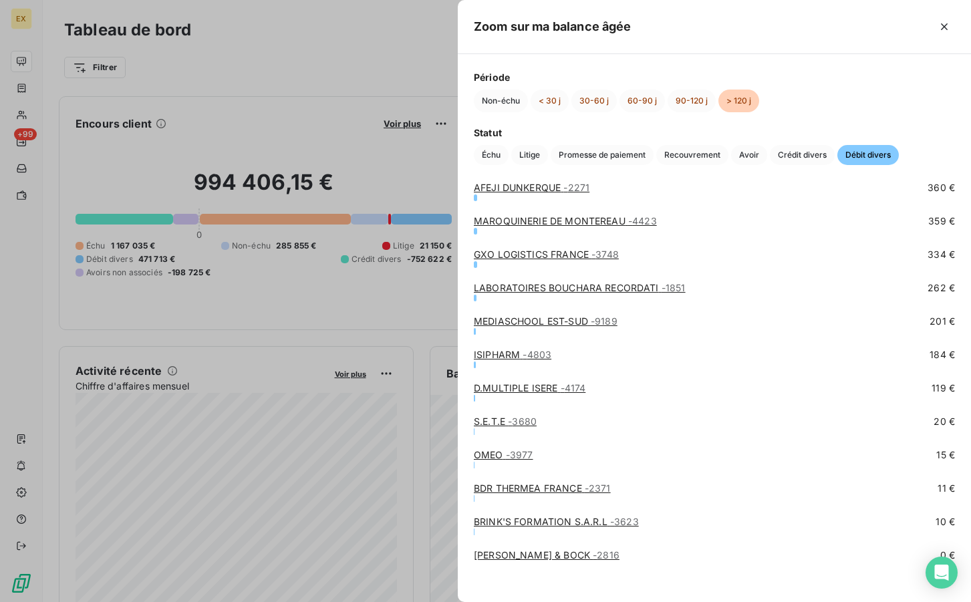
scroll to position [117, 0]
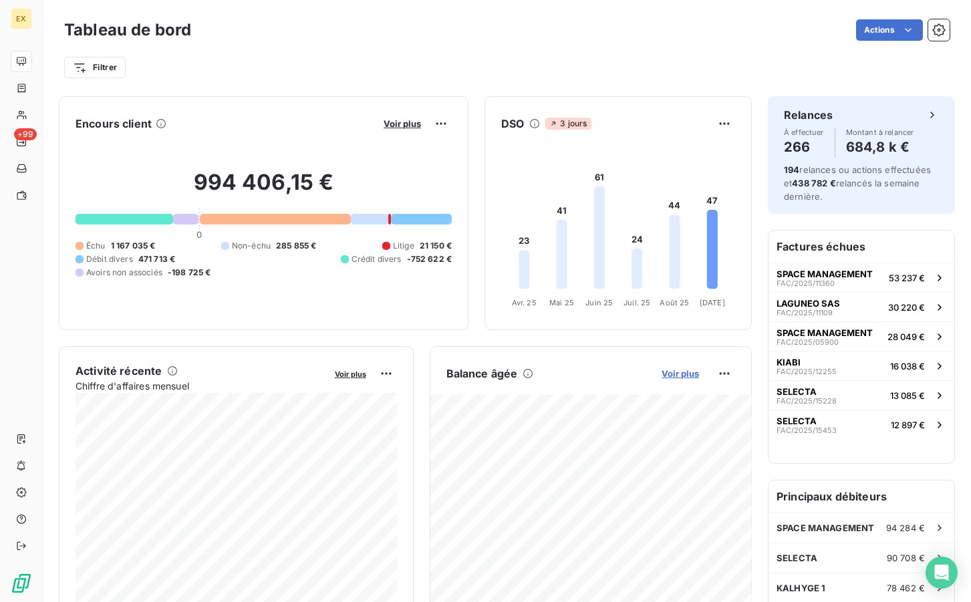
click at [682, 371] on span "Voir plus" at bounding box center [680, 373] width 37 height 11
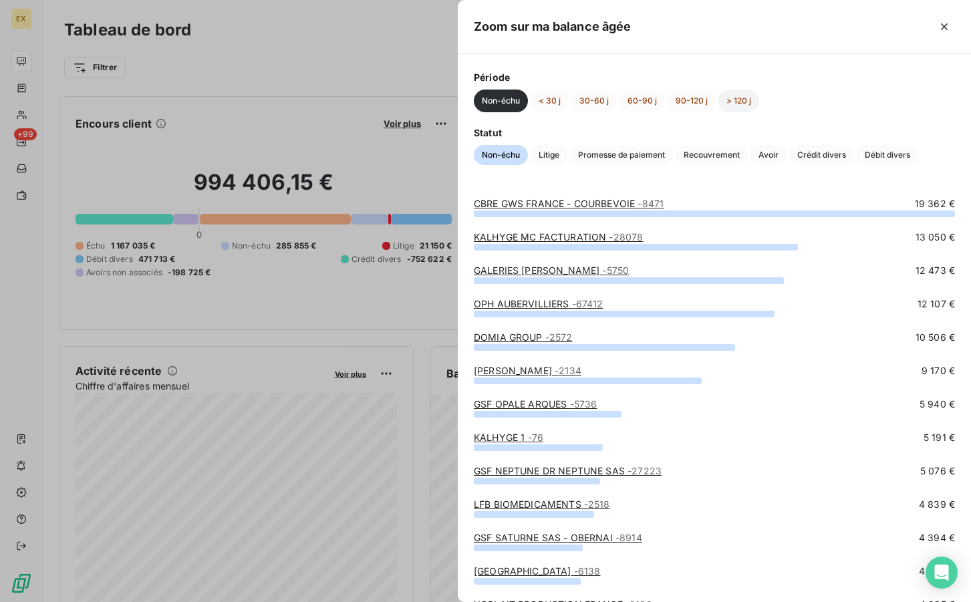
click at [735, 101] on button "> 120 j" at bounding box center [738, 101] width 41 height 23
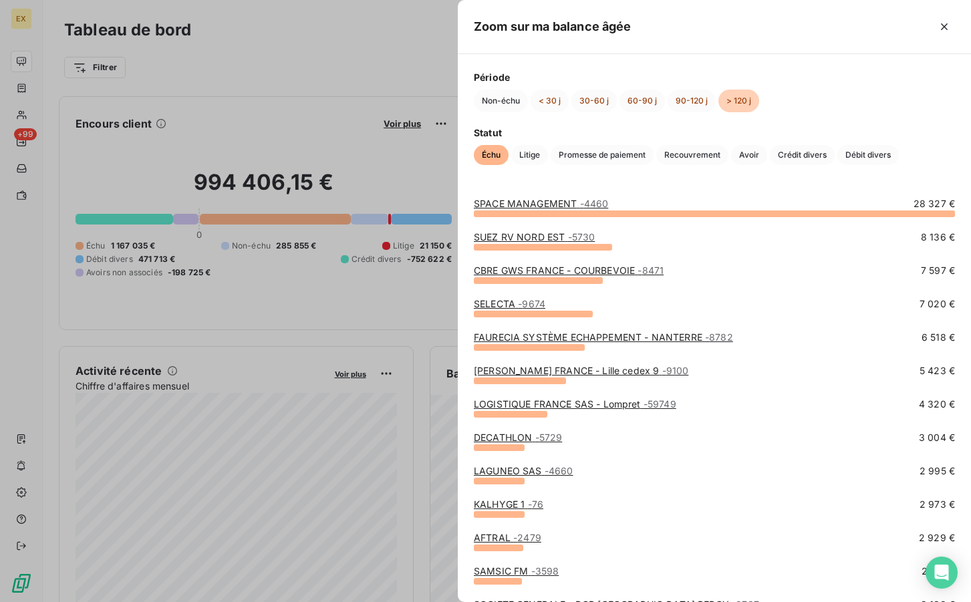
click at [856, 169] on div "Période Non-échu < 30 j 30-60 j 60-90 j 90-120 j > 120 j Statut Échu Litige Pro…" at bounding box center [714, 117] width 513 height 127
click at [859, 165] on div "Période Non-échu < 30 j 30-60 j 60-90 j 90-120 j > 120 j Statut Échu Litige Pro…" at bounding box center [714, 117] width 513 height 127
click at [860, 152] on span "Débit divers" at bounding box center [867, 155] width 61 height 20
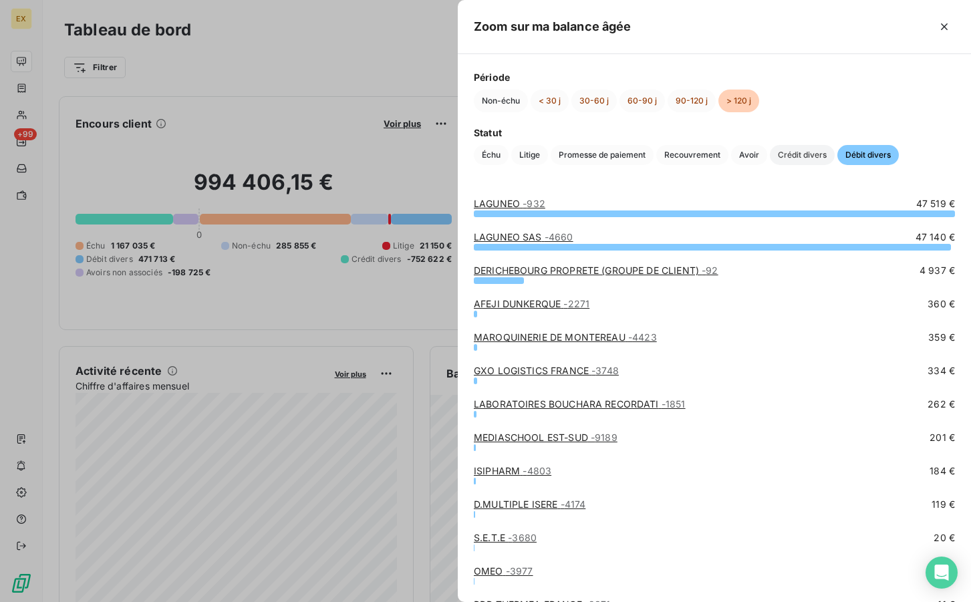
click at [814, 157] on span "Crédit divers" at bounding box center [802, 155] width 65 height 20
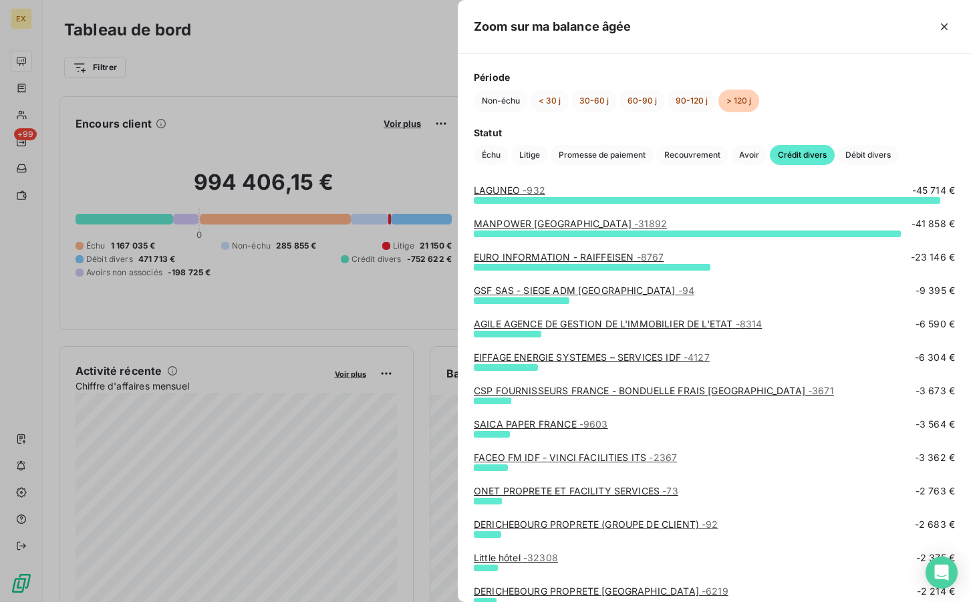
scroll to position [45, 0]
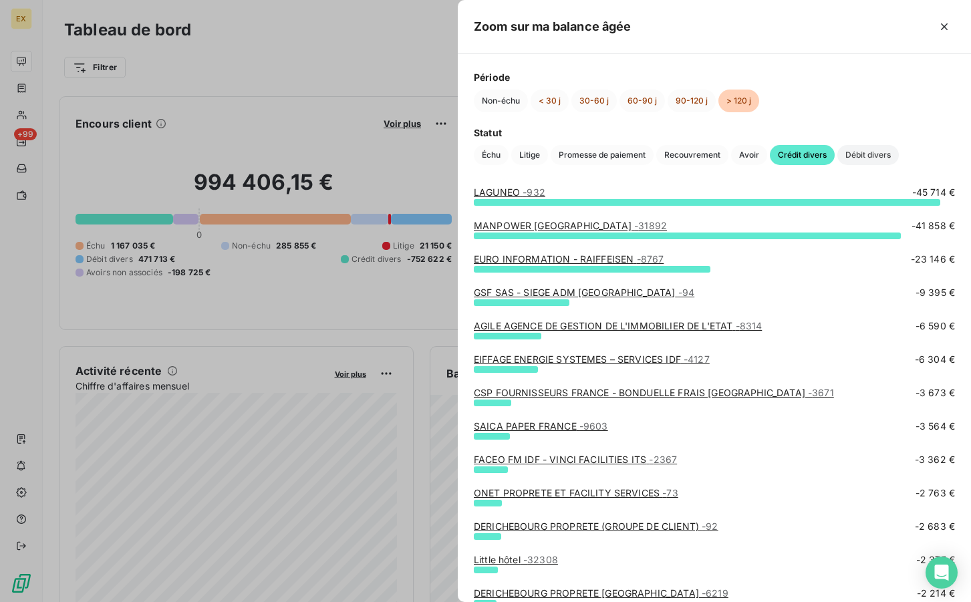
click at [876, 157] on span "Débit divers" at bounding box center [867, 155] width 61 height 20
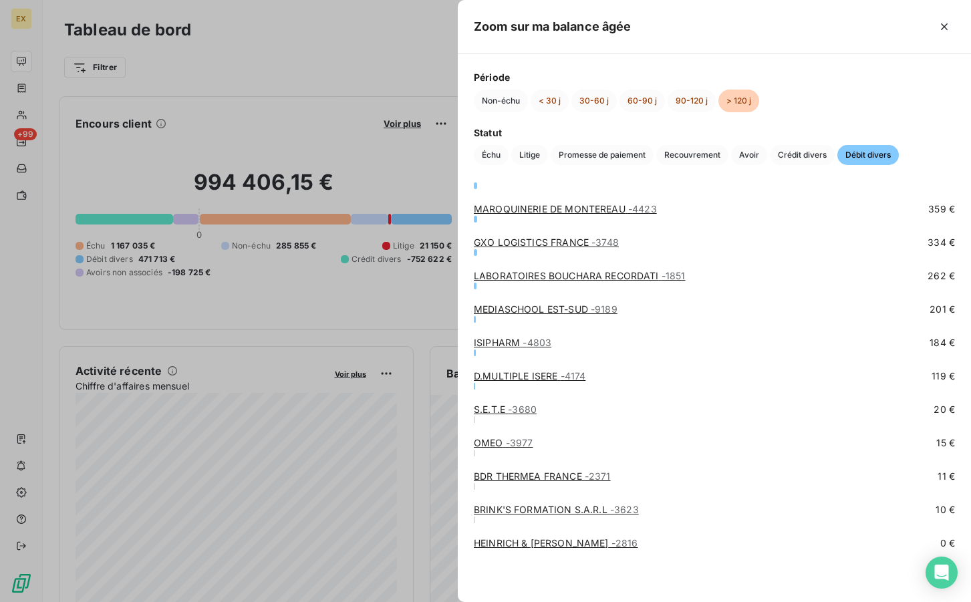
scroll to position [128, 0]
click at [558, 545] on link "HEINRICH & [PERSON_NAME] - 2816" at bounding box center [556, 542] width 164 height 11
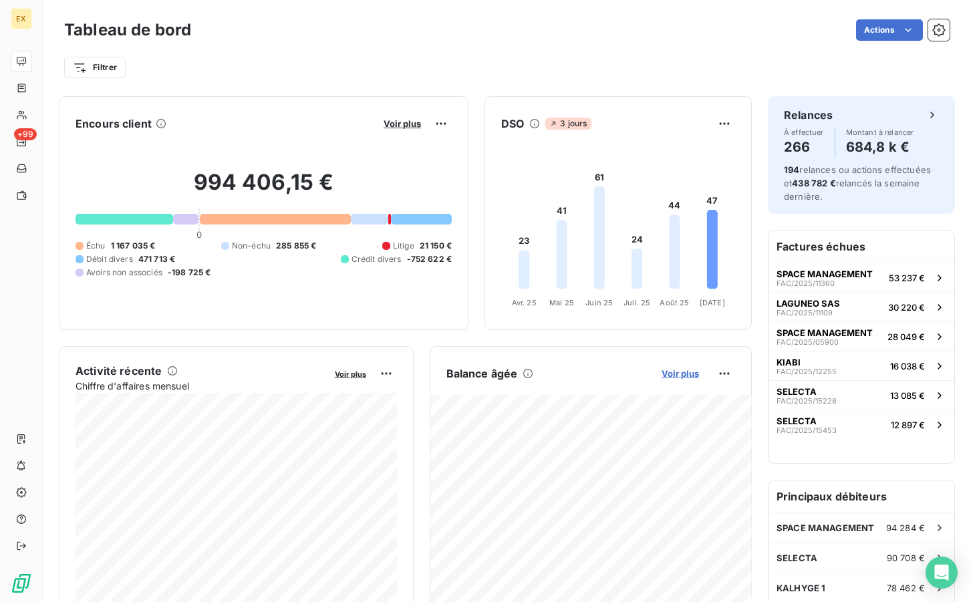
click at [683, 370] on span "Voir plus" at bounding box center [680, 373] width 37 height 11
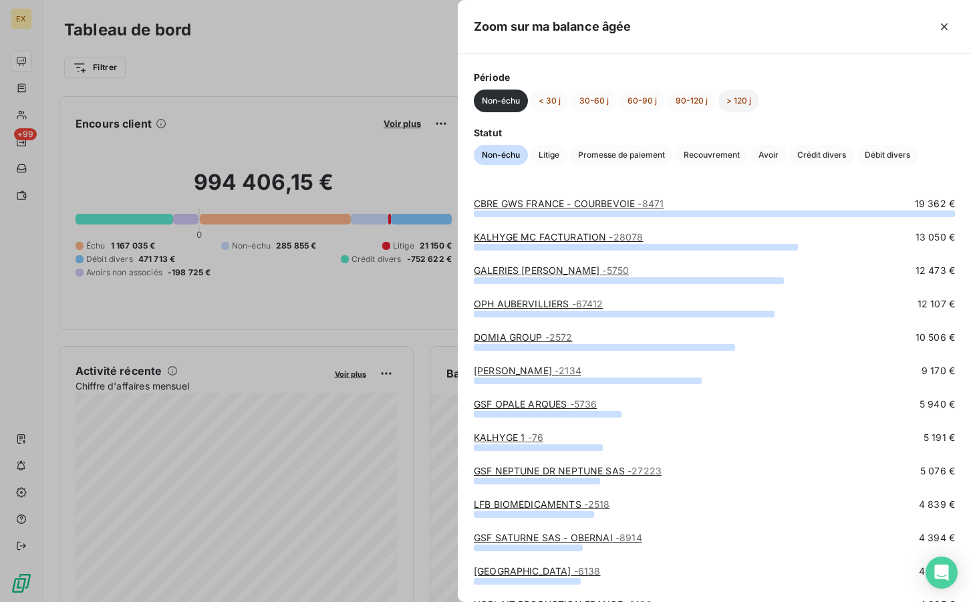
click at [746, 103] on button "> 120 j" at bounding box center [738, 101] width 41 height 23
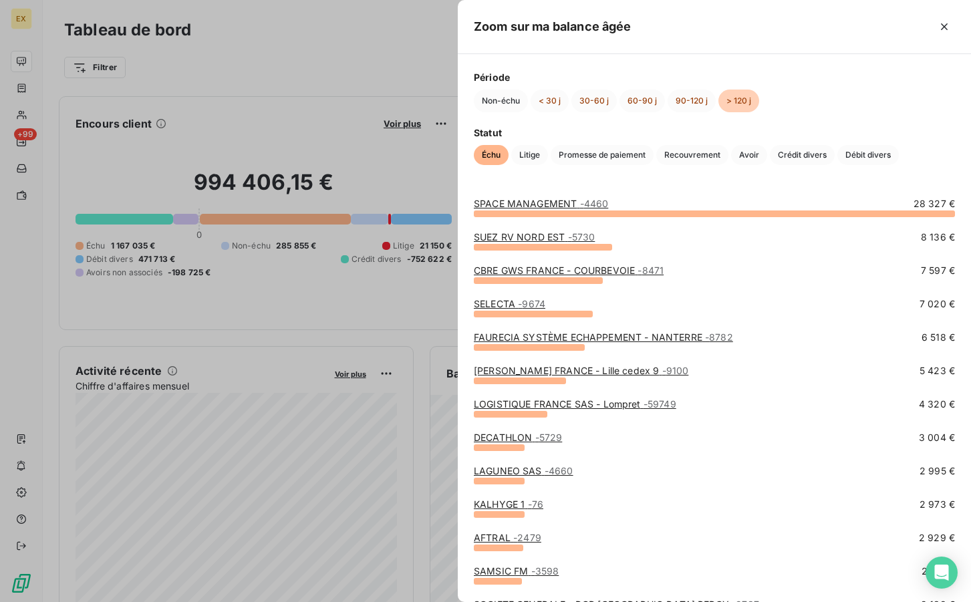
click at [893, 171] on div "Période Non-échu < 30 j 30-60 j 60-90 j 90-120 j > 120 j Statut Échu Litige Pro…" at bounding box center [714, 117] width 513 height 127
click at [890, 168] on div "Période Non-échu < 30 j 30-60 j 60-90 j 90-120 j > 120 j Statut Échu Litige Pro…" at bounding box center [714, 117] width 513 height 127
click at [827, 164] on span "Crédit divers" at bounding box center [802, 155] width 65 height 20
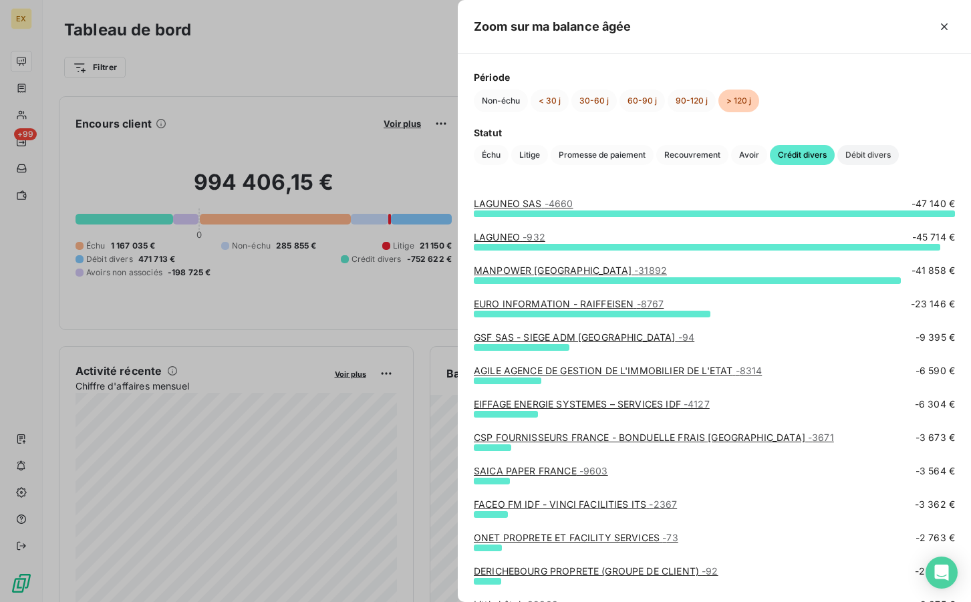
click at [876, 151] on span "Débit divers" at bounding box center [867, 155] width 61 height 20
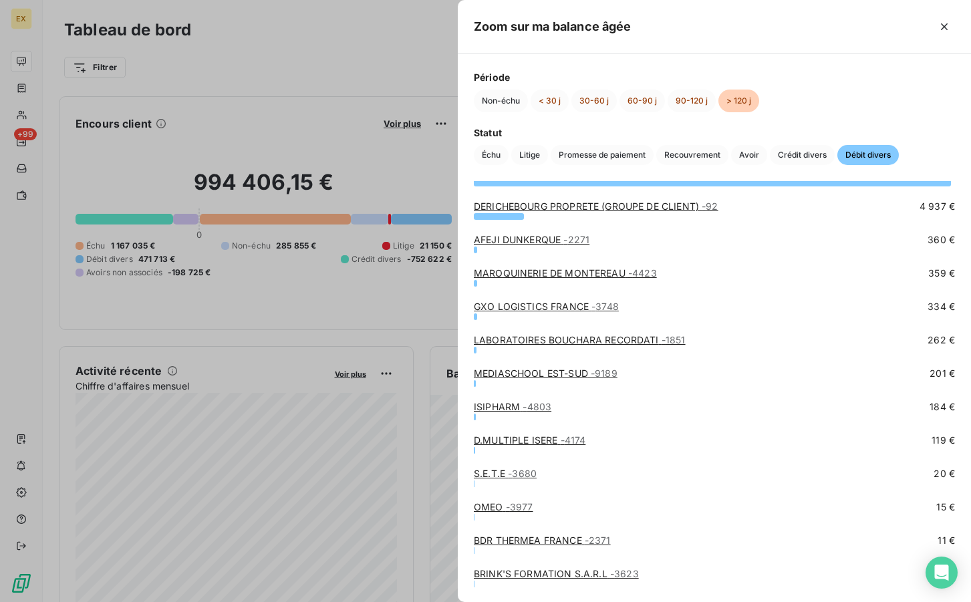
scroll to position [63, 0]
click at [806, 156] on span "Crédit divers" at bounding box center [802, 155] width 65 height 20
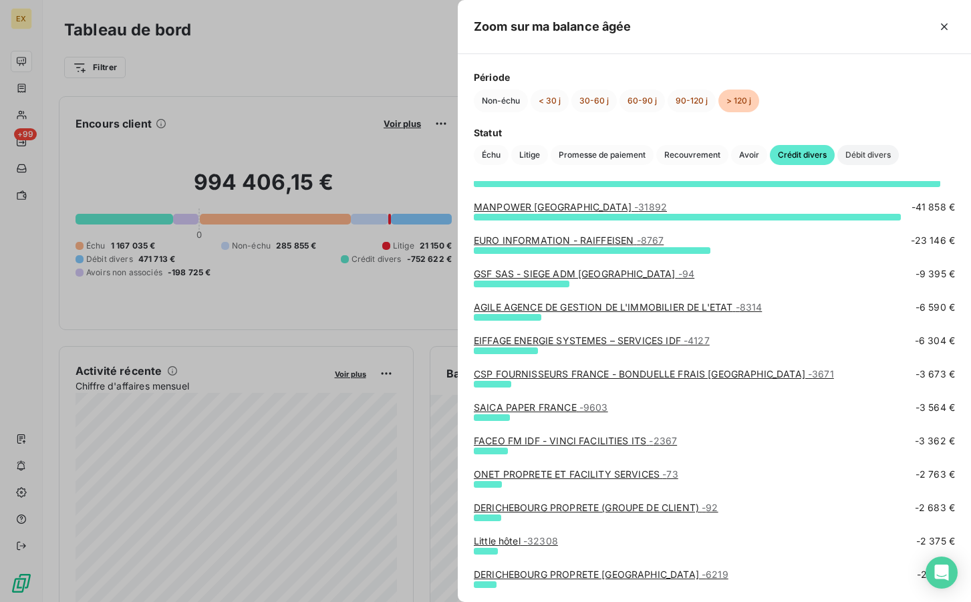
click at [865, 154] on span "Débit divers" at bounding box center [867, 155] width 61 height 20
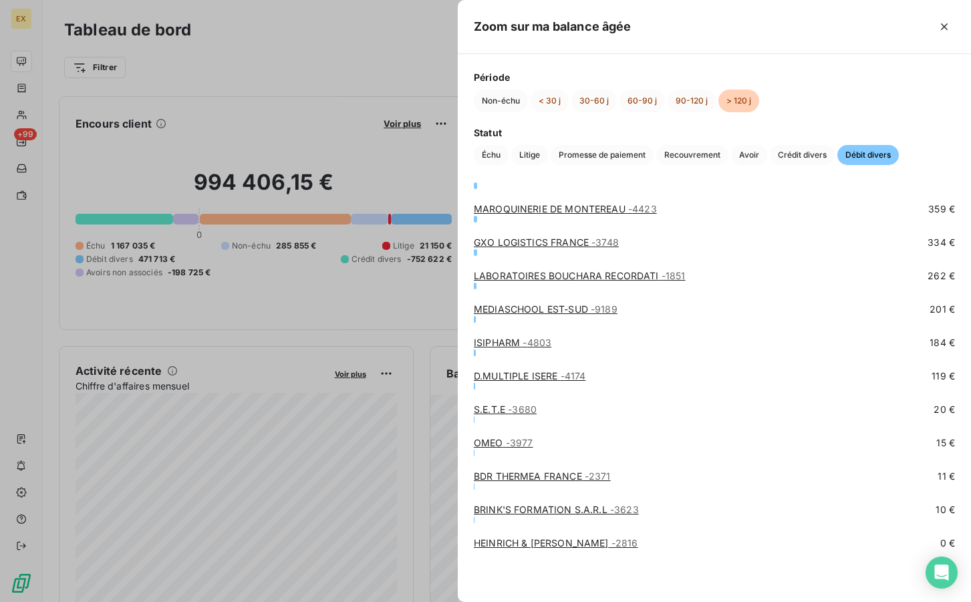
scroll to position [128, 0]
click at [803, 160] on span "Crédit divers" at bounding box center [802, 155] width 65 height 20
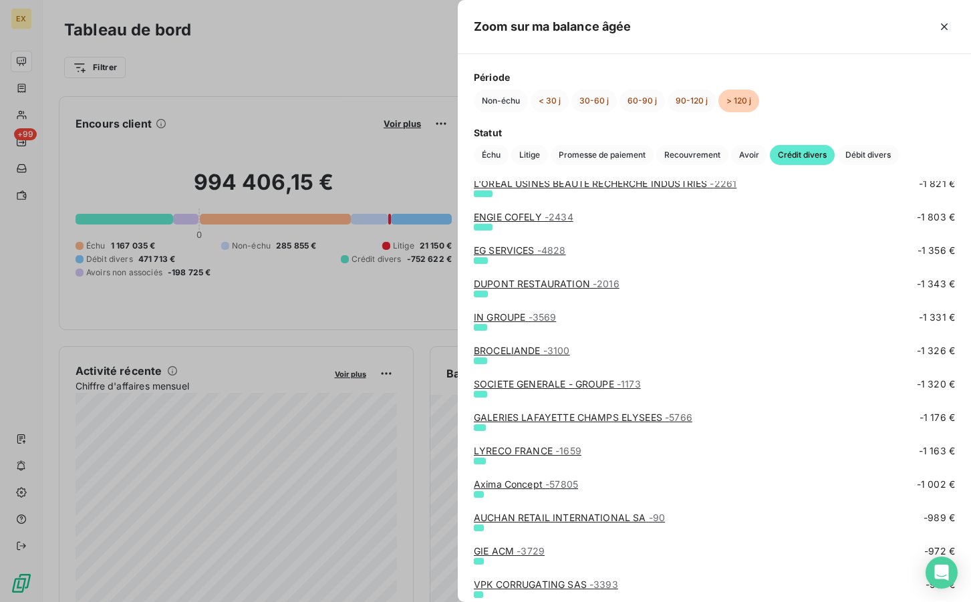
scroll to position [626, 0]
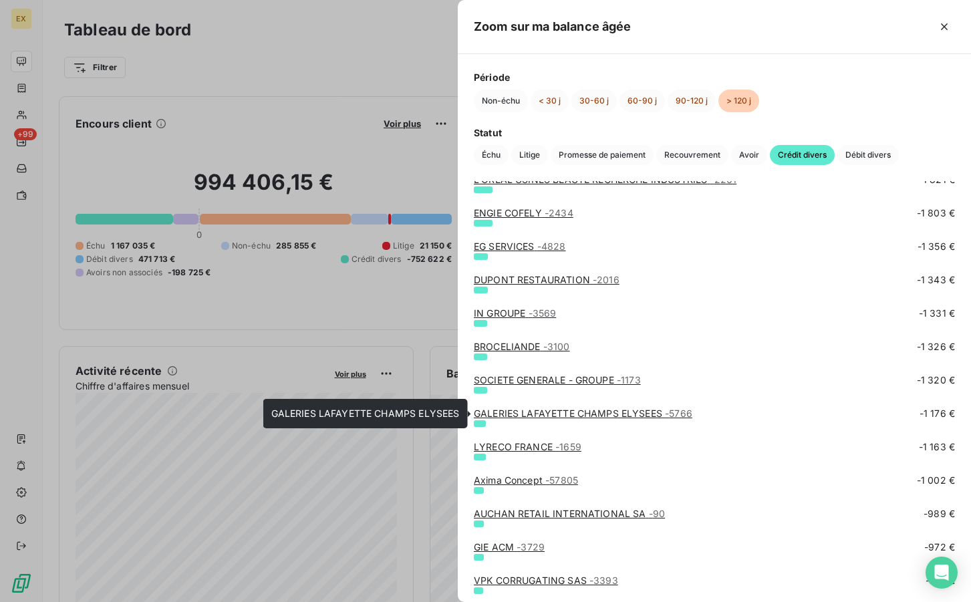
click at [577, 413] on link "GALERIES LAFAYETTE CHAMPS ELYSEES - 5766" at bounding box center [583, 413] width 219 height 11
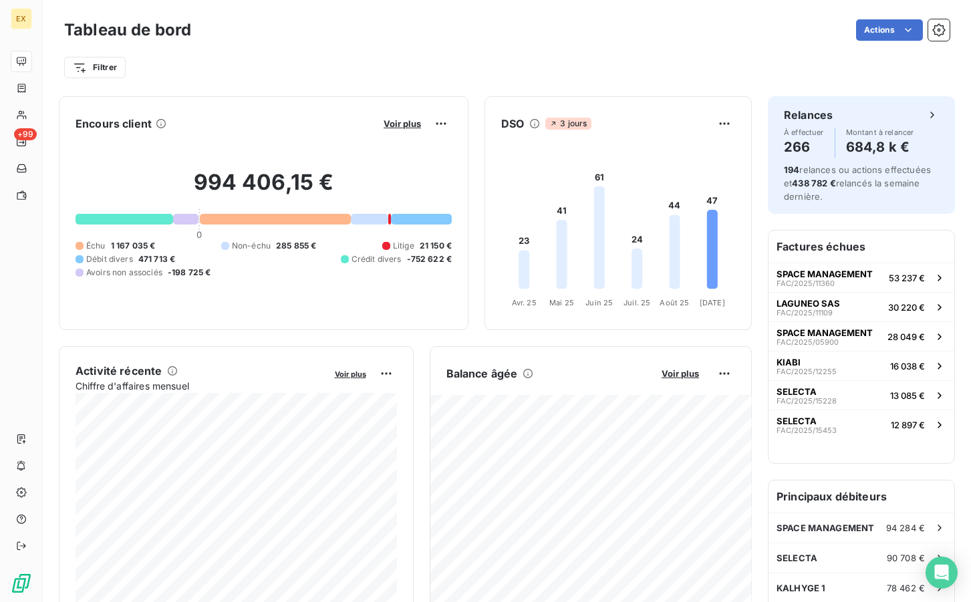
click at [682, 362] on div "Balance âgée Voir plus -163 012,35 € Échu 139 749,74 € Litige 17 512,99 € Débit…" at bounding box center [591, 496] width 323 height 301
click at [677, 368] on span "Voir plus" at bounding box center [680, 373] width 37 height 11
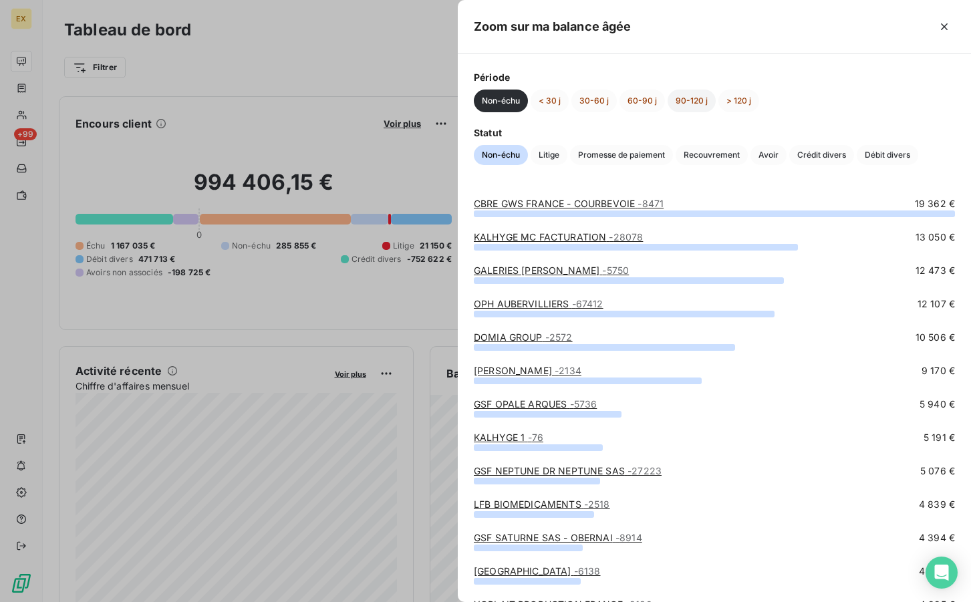
click at [703, 98] on button "90-120 j" at bounding box center [692, 101] width 48 height 23
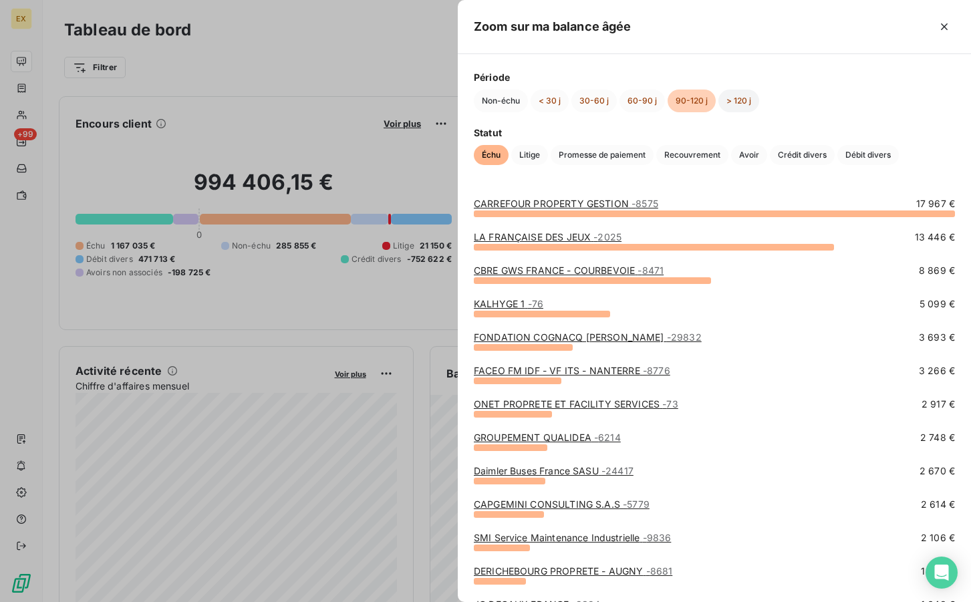
click at [730, 102] on button "> 120 j" at bounding box center [738, 101] width 41 height 23
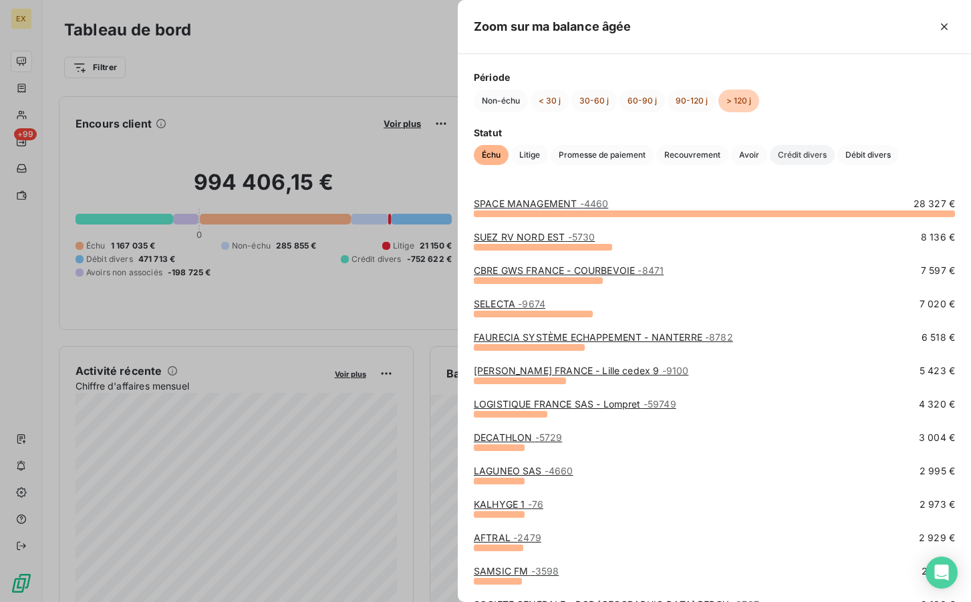
click at [813, 150] on span "Crédit divers" at bounding box center [802, 155] width 65 height 20
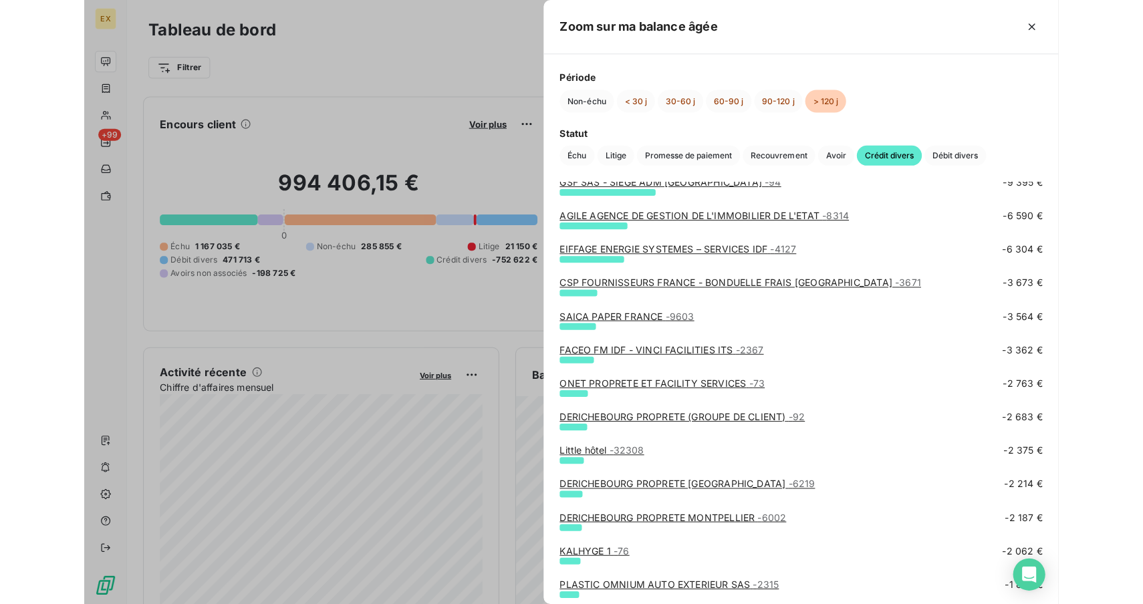
scroll to position [178, 0]
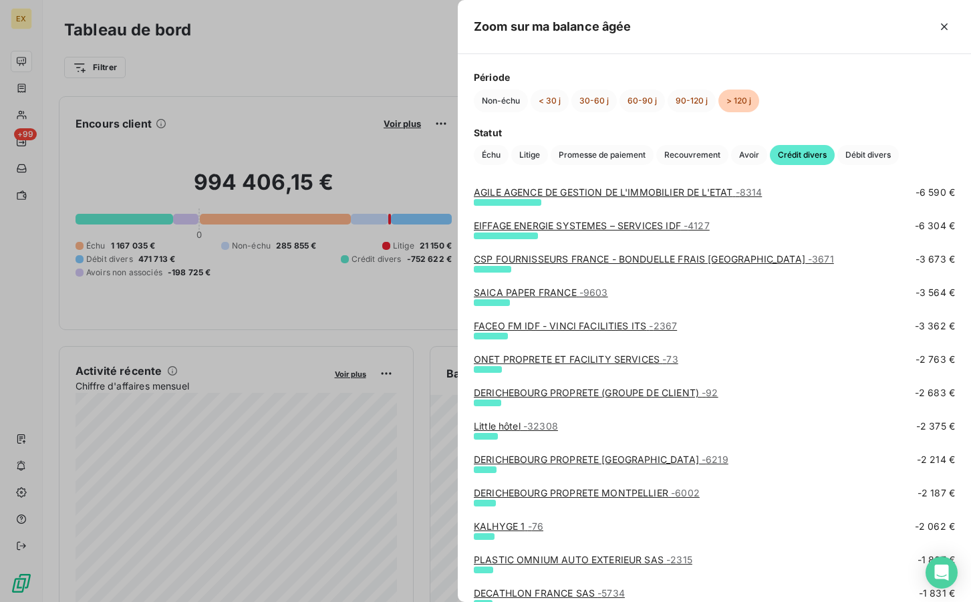
click at [528, 431] on span "- 32308" at bounding box center [540, 425] width 35 height 11
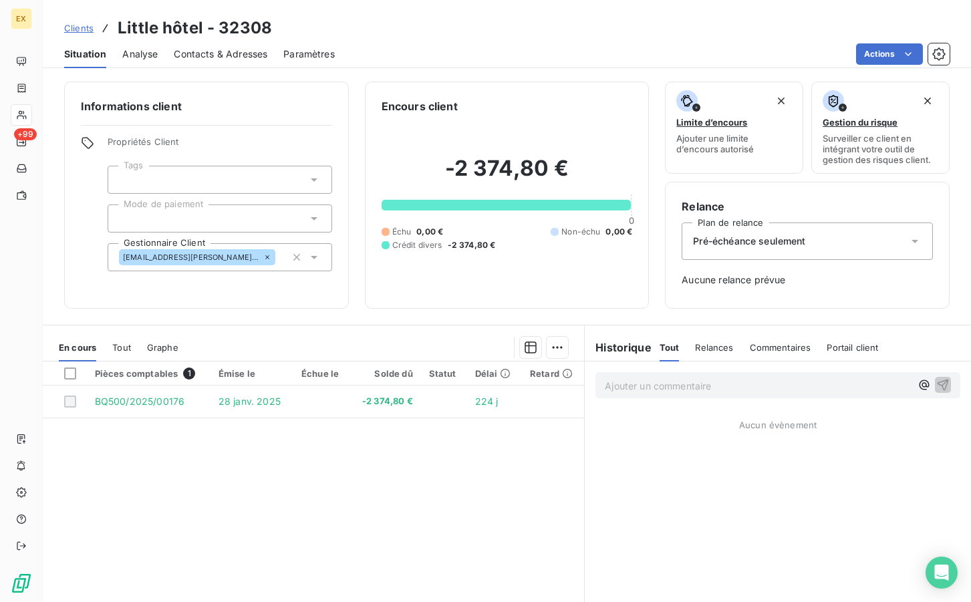
click at [146, 25] on h3 "Little hôtel - 32308" at bounding box center [195, 28] width 154 height 24
drag, startPoint x: 146, startPoint y: 25, endPoint x: 172, endPoint y: 26, distance: 26.8
click at [173, 26] on h3 "Little hôtel - 32308" at bounding box center [195, 28] width 154 height 24
copy h3 "Little hôtel"
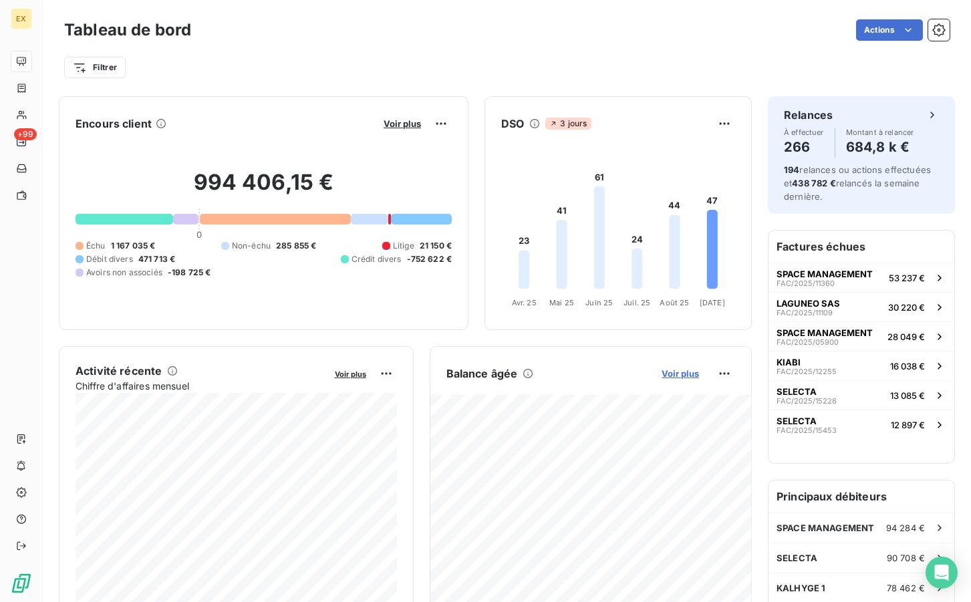
click at [672, 378] on span "Voir plus" at bounding box center [680, 373] width 37 height 11
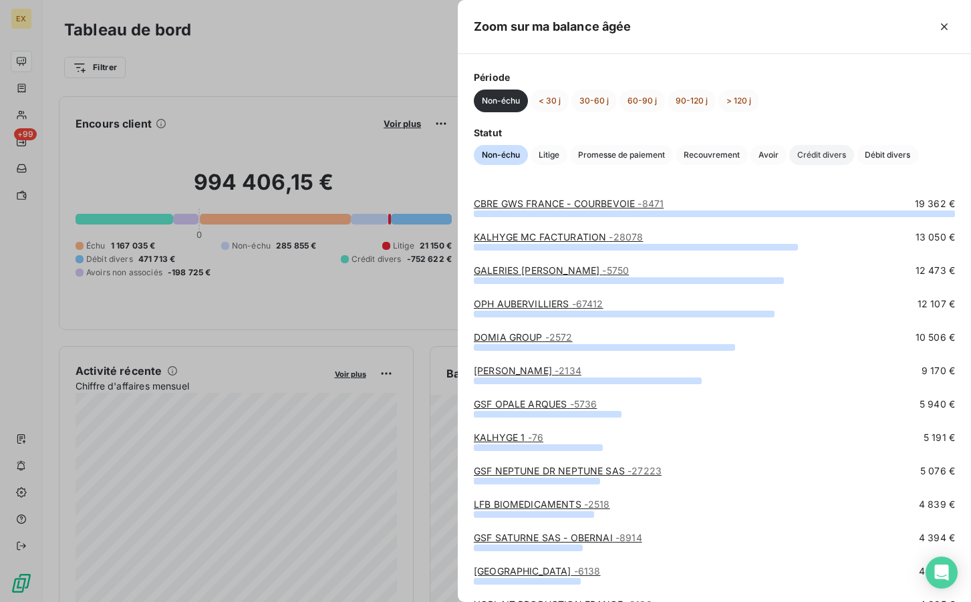
click at [828, 159] on span "Crédit divers" at bounding box center [821, 155] width 65 height 20
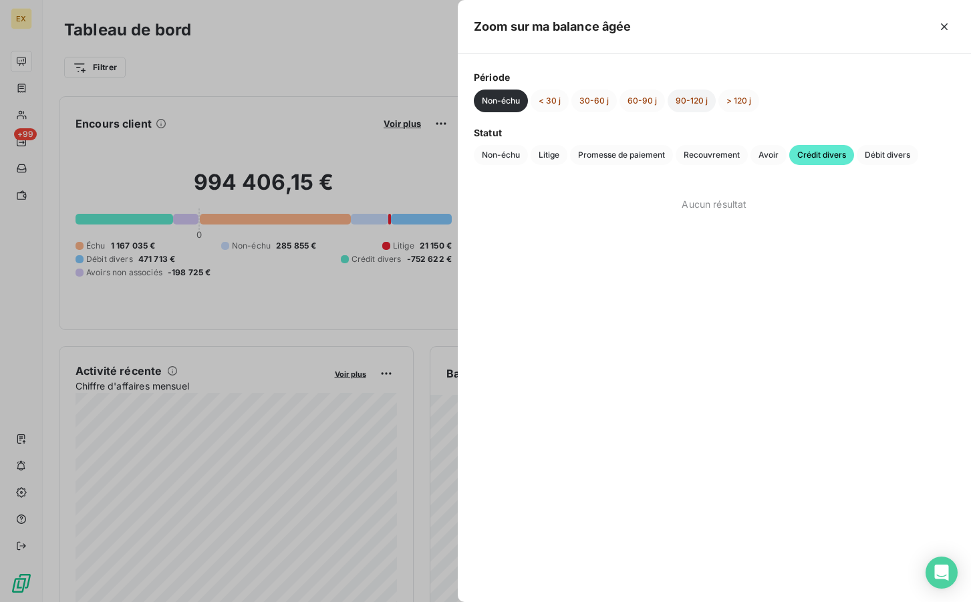
click at [694, 105] on button "90-120 j" at bounding box center [692, 101] width 48 height 23
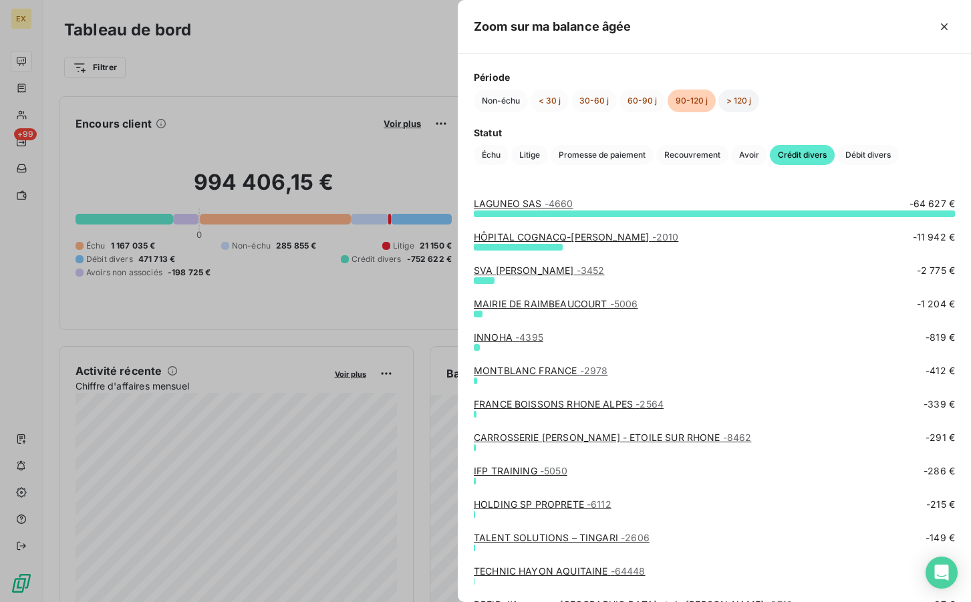
click at [749, 105] on button "> 120 j" at bounding box center [738, 101] width 41 height 23
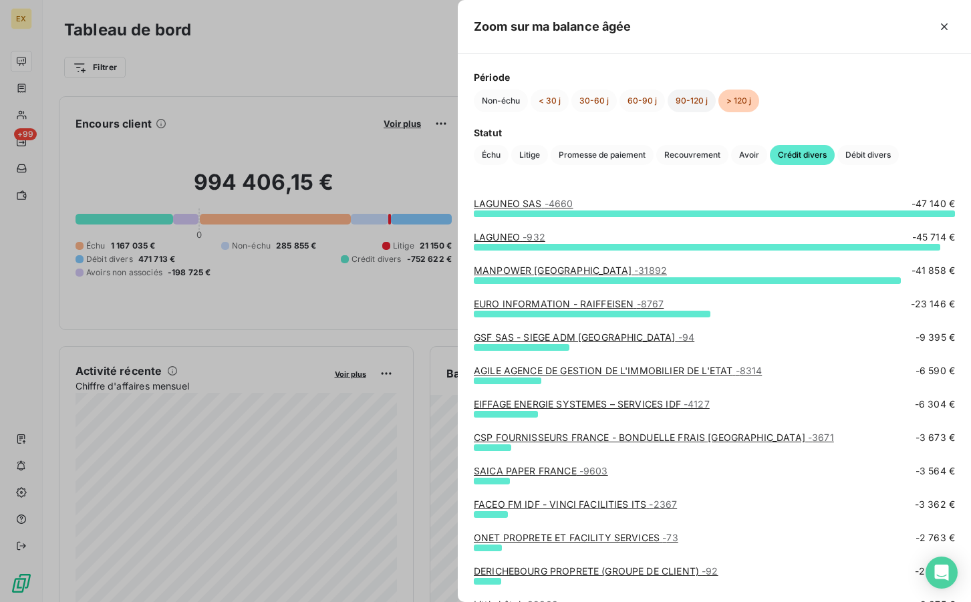
click at [695, 101] on button "90-120 j" at bounding box center [692, 101] width 48 height 23
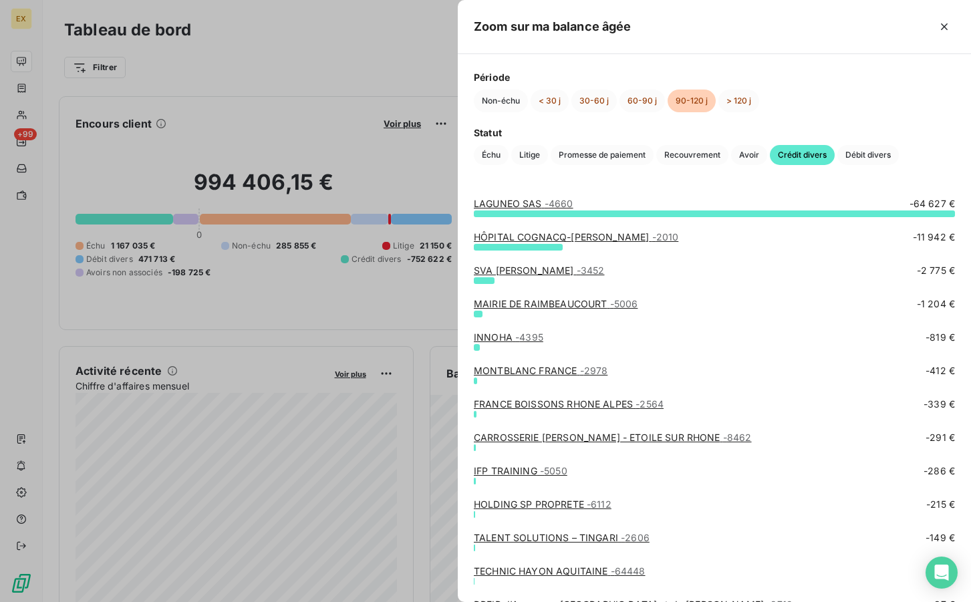
click at [374, 275] on div at bounding box center [485, 301] width 971 height 602
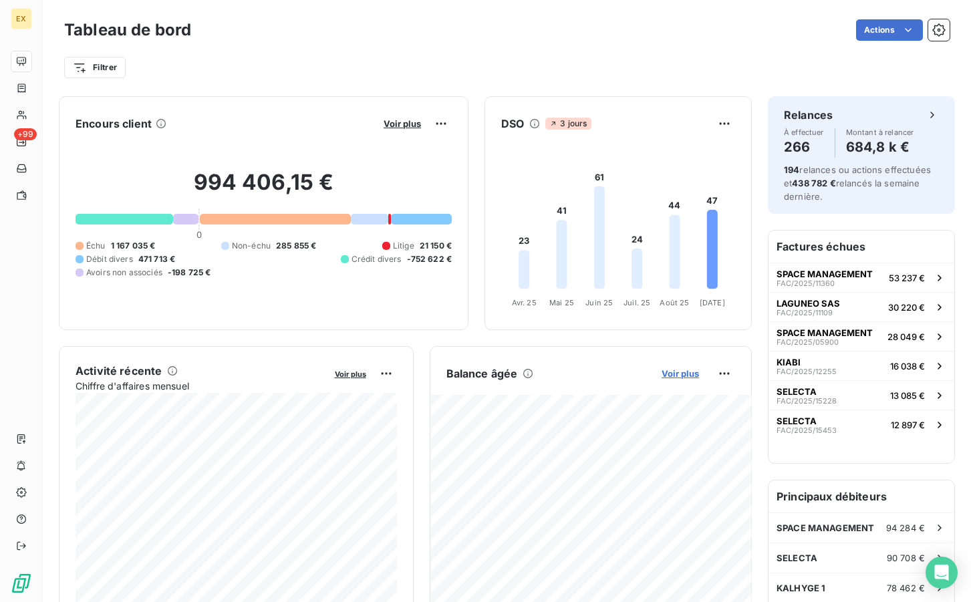
click at [680, 375] on span "Voir plus" at bounding box center [680, 373] width 37 height 11
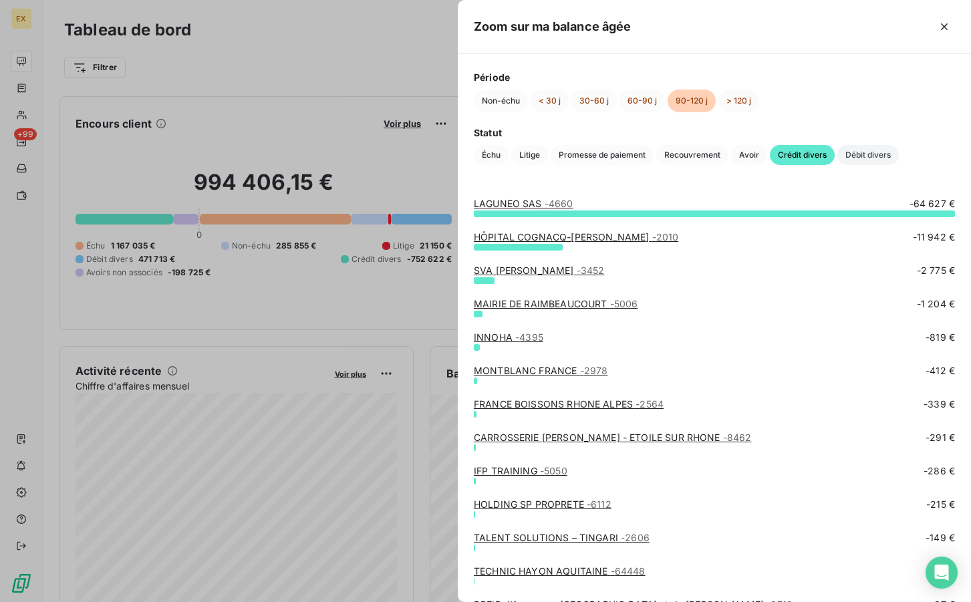
click at [858, 159] on span "Débit divers" at bounding box center [867, 155] width 61 height 20
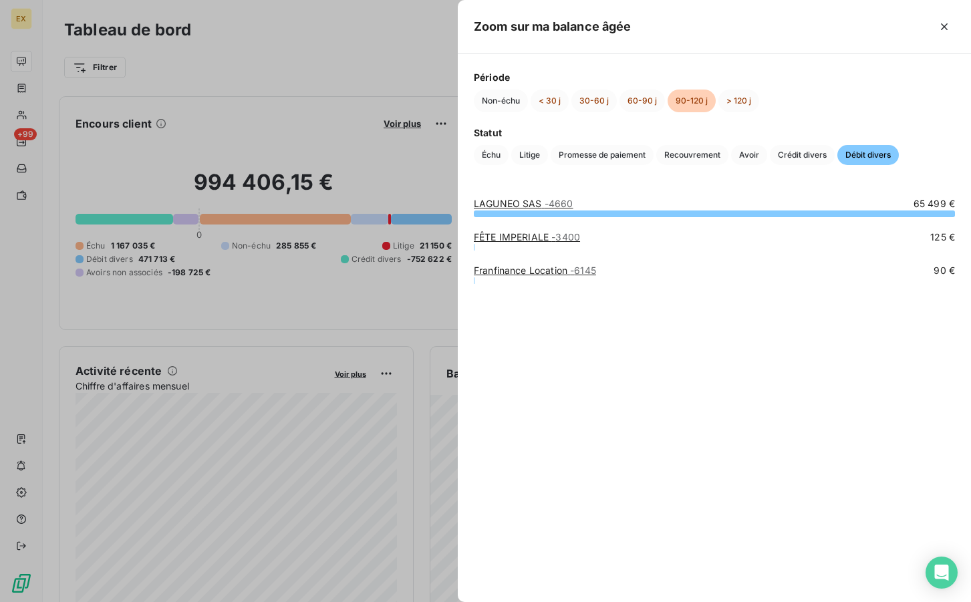
click at [401, 333] on div at bounding box center [485, 301] width 971 height 602
